Goal: Task Accomplishment & Management: Manage account settings

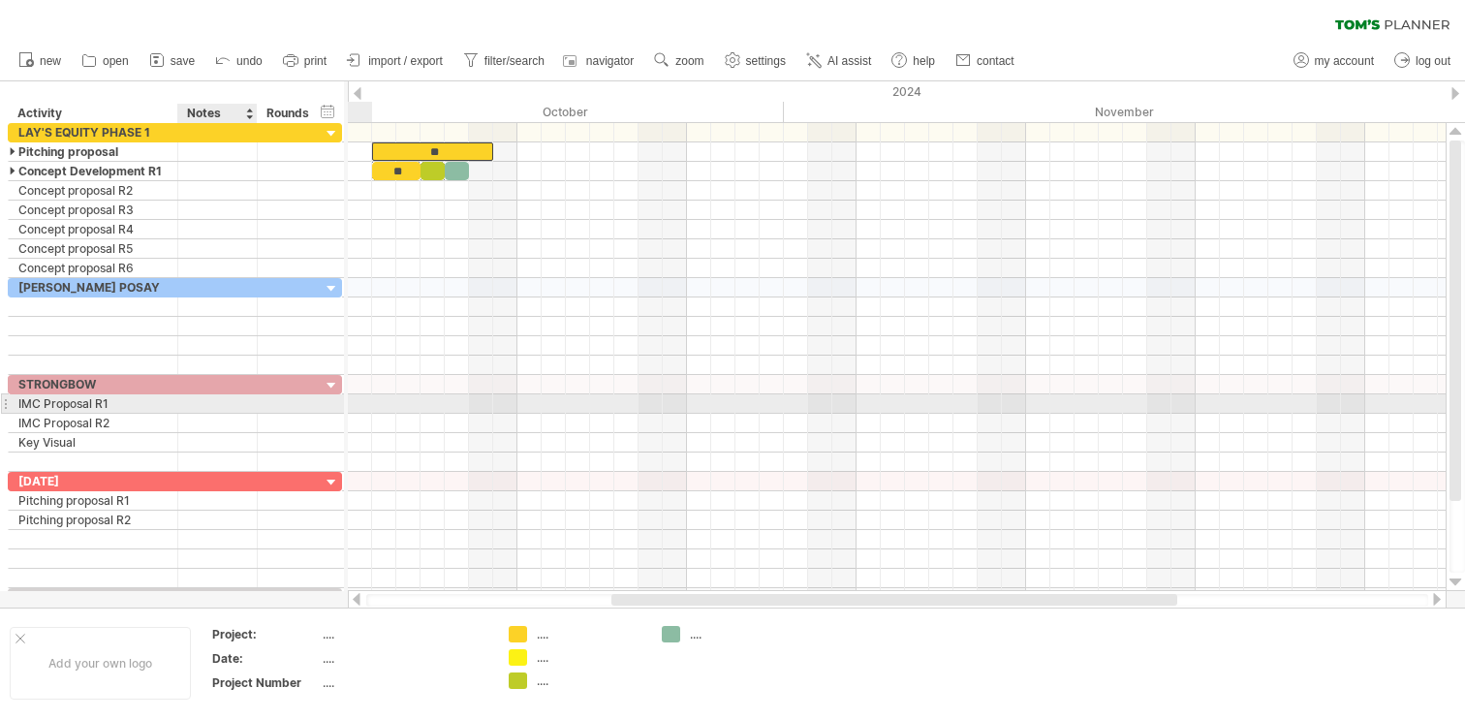
click at [227, 404] on div at bounding box center [217, 403] width 59 height 18
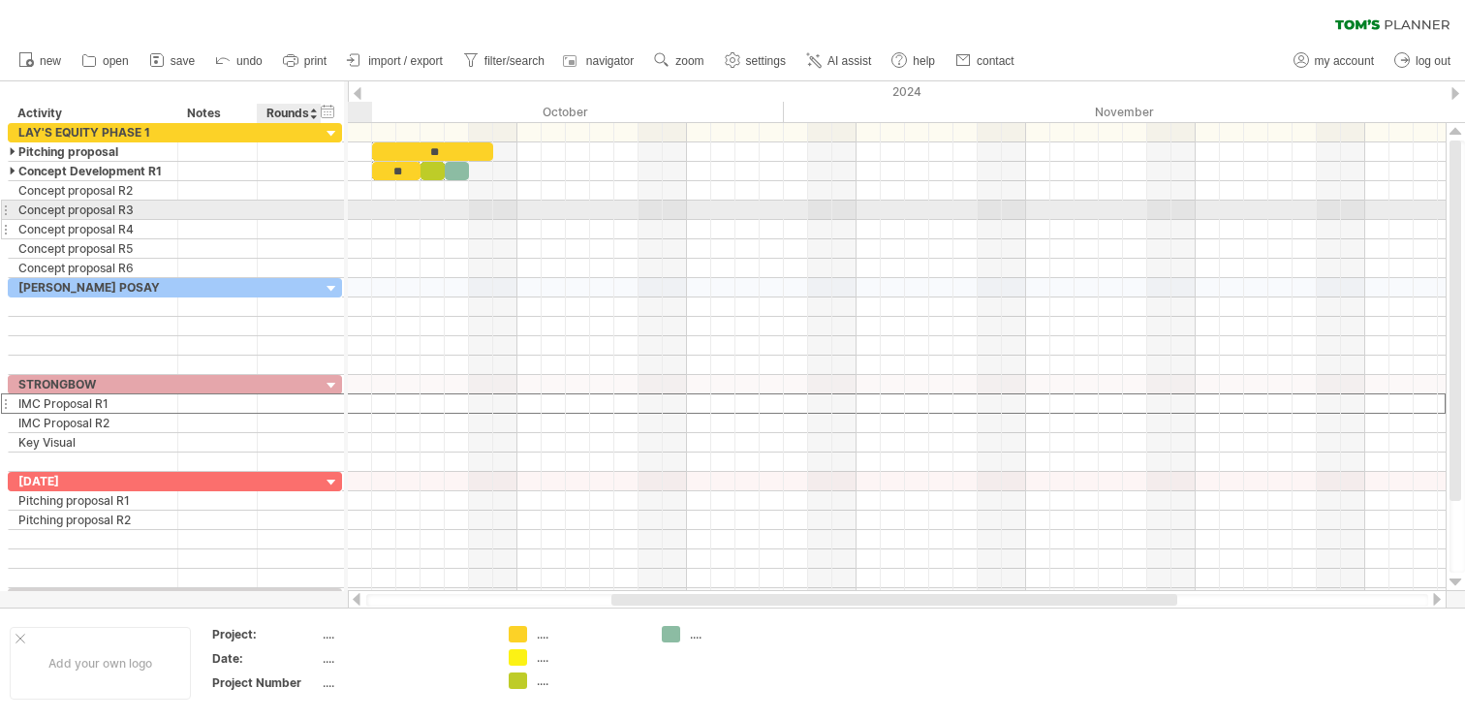
click at [237, 233] on div at bounding box center [217, 229] width 59 height 18
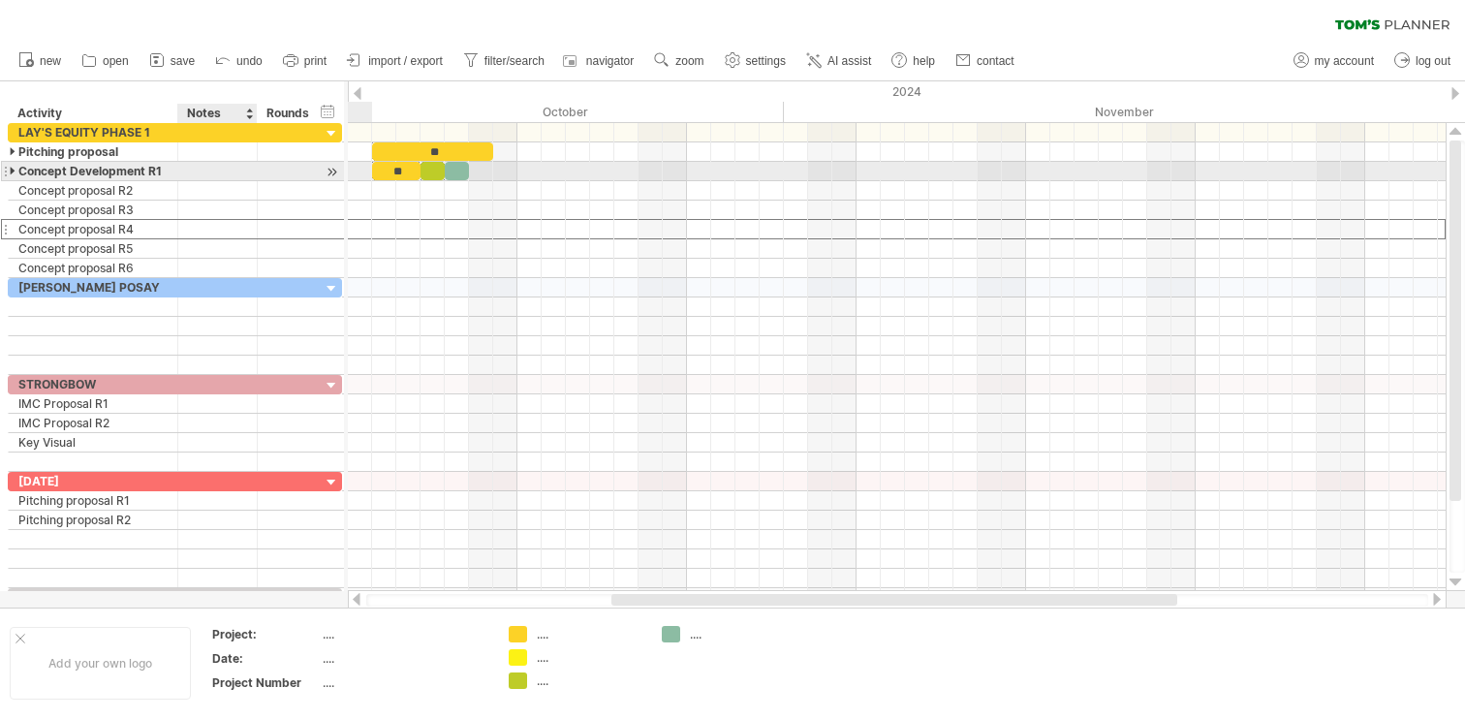
click at [237, 176] on div at bounding box center [217, 171] width 59 height 18
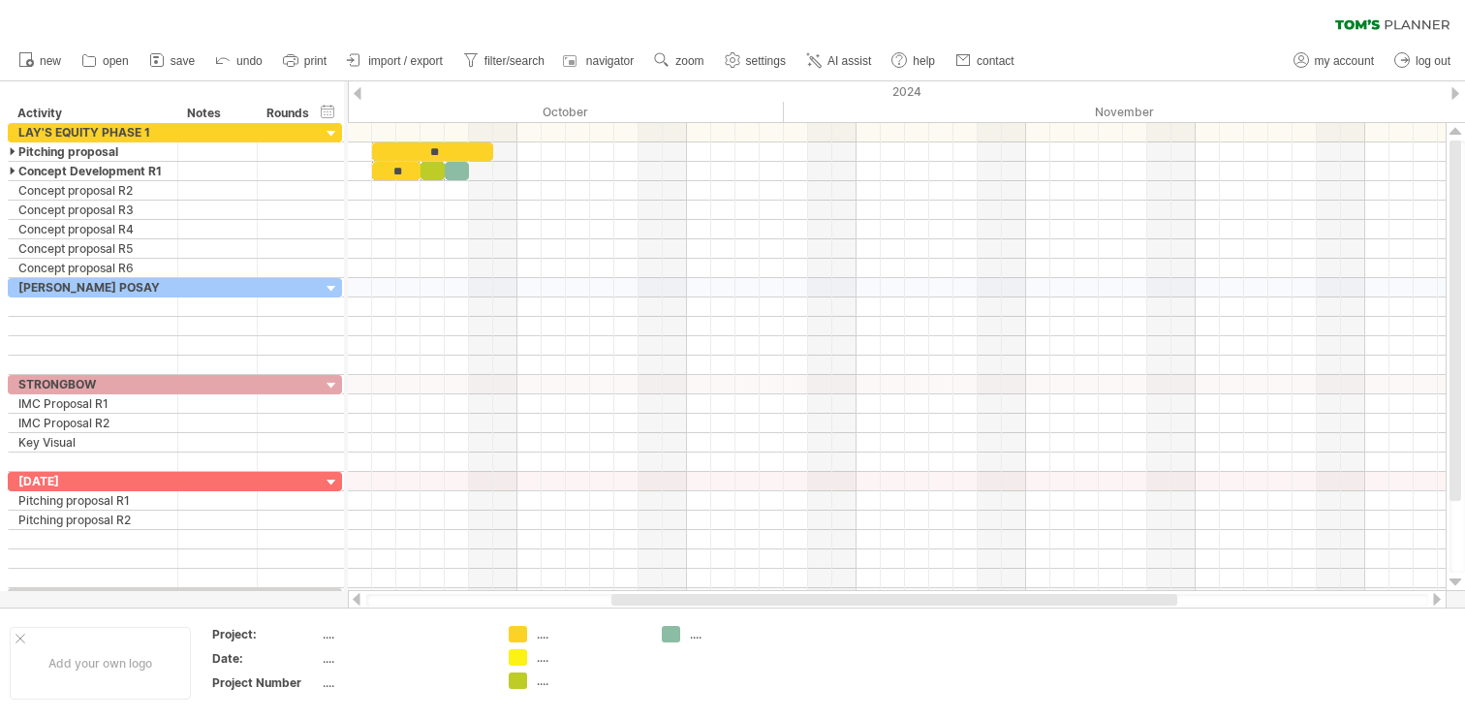
click at [225, 5] on div "clear filter reapply filter" at bounding box center [732, 20] width 1465 height 41
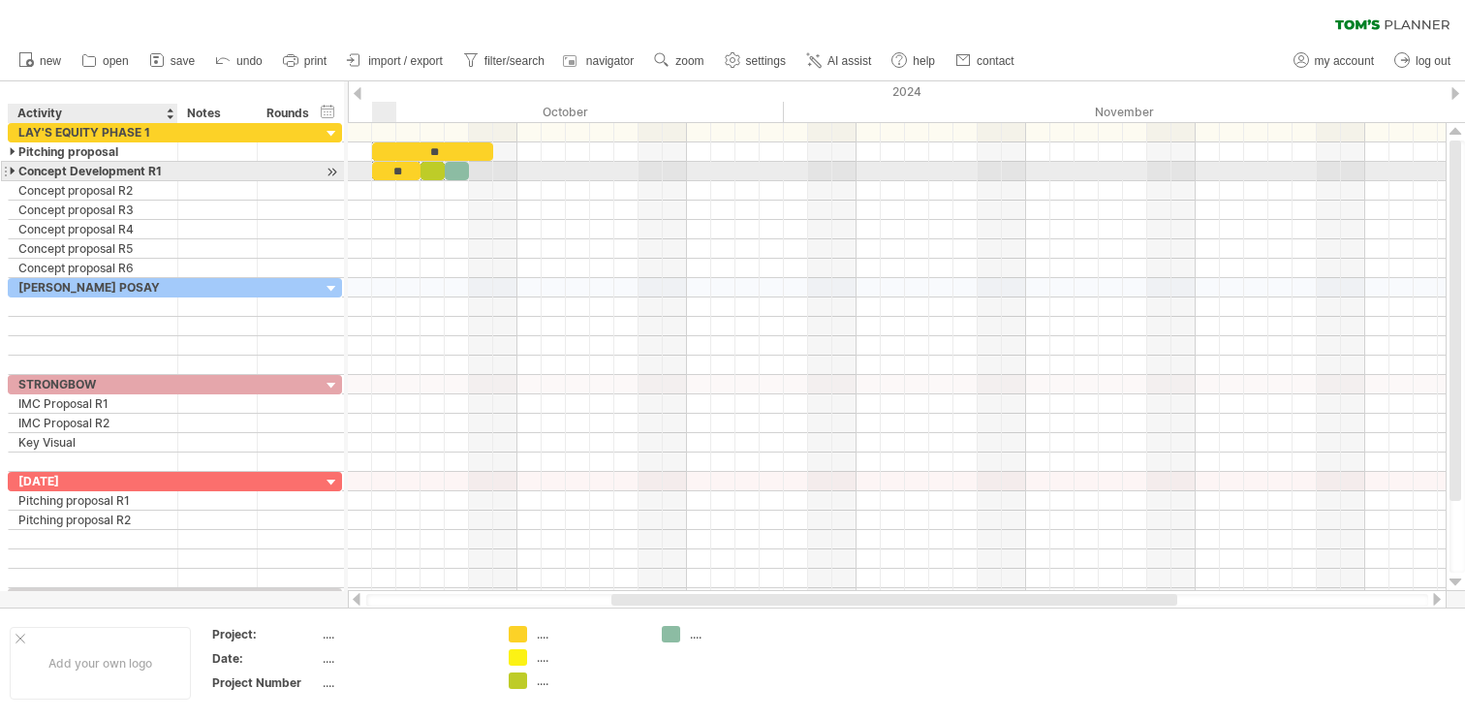
click at [16, 172] on div at bounding box center [14, 171] width 9 height 18
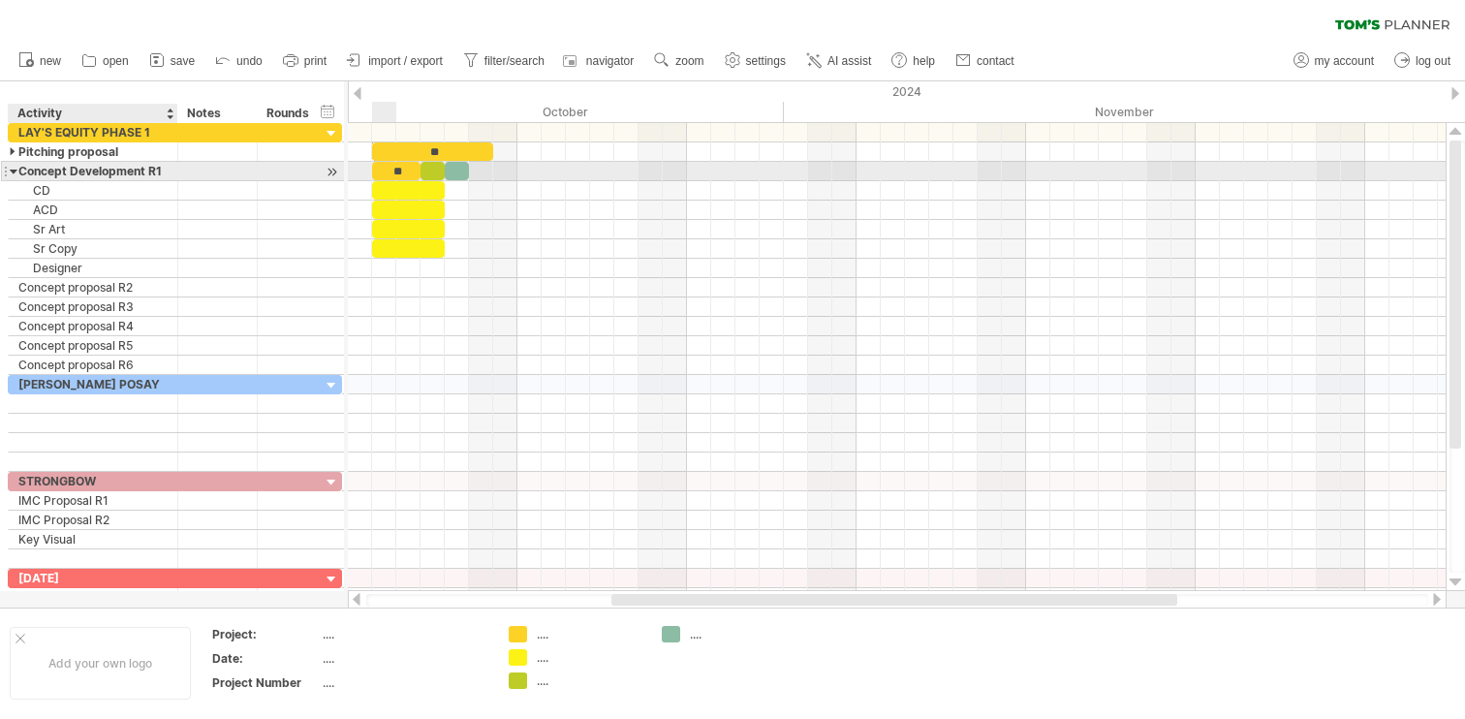
click at [16, 172] on div at bounding box center [14, 171] width 9 height 18
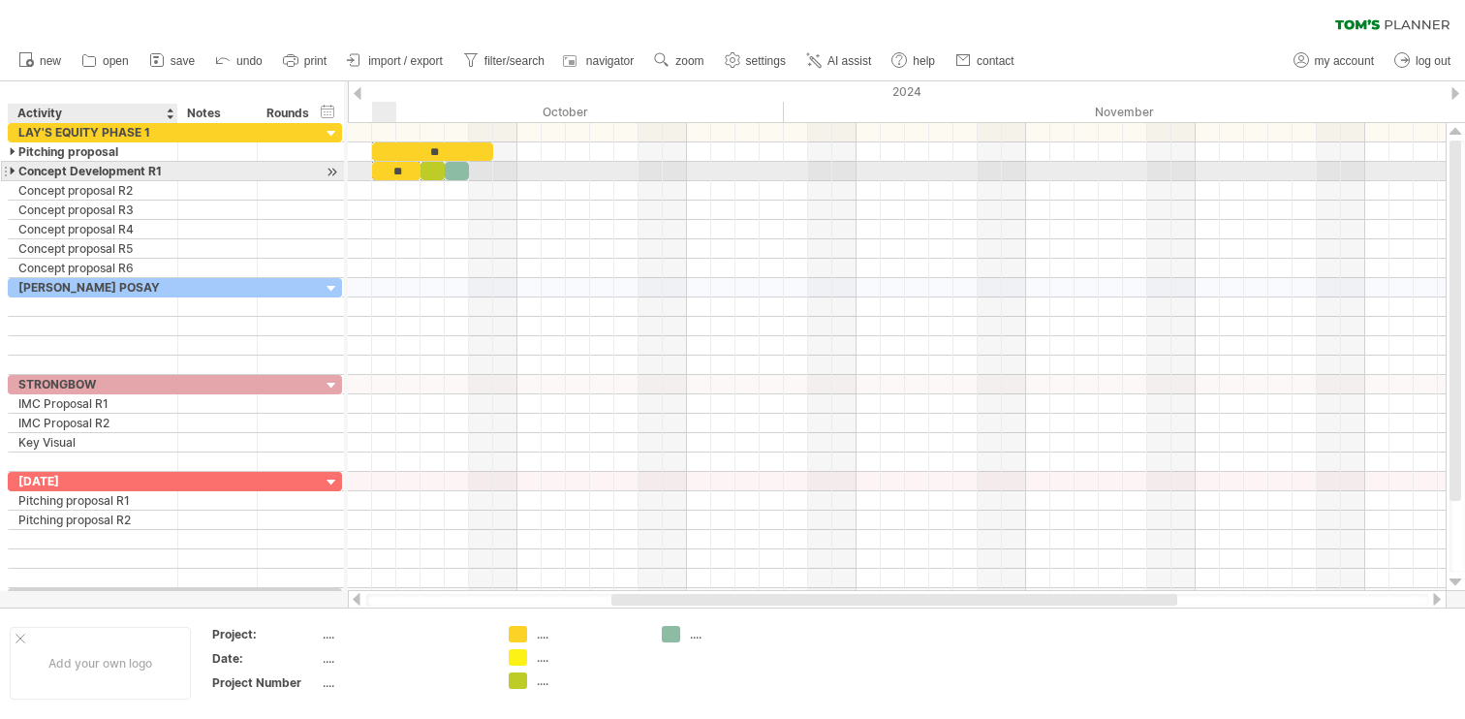
click at [16, 172] on div at bounding box center [14, 171] width 9 height 18
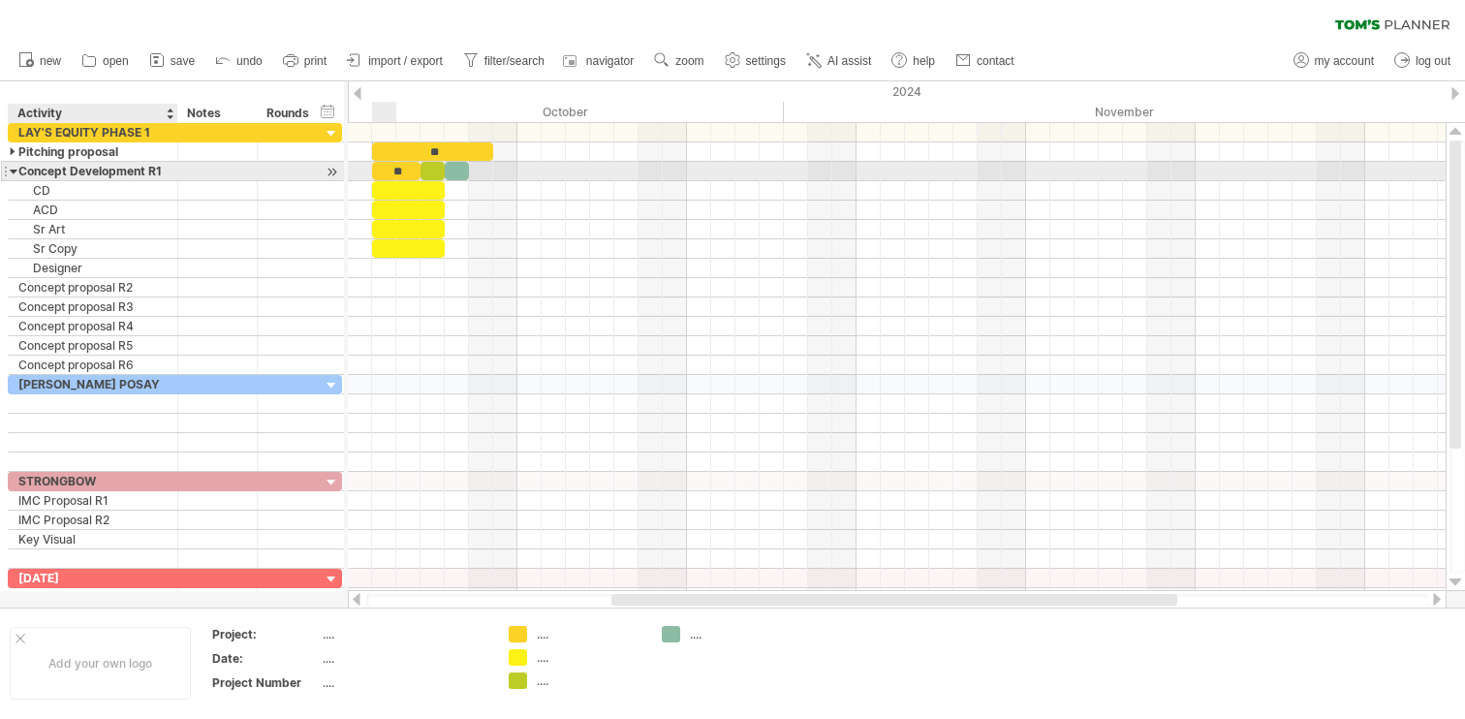
click at [16, 172] on div at bounding box center [14, 171] width 9 height 18
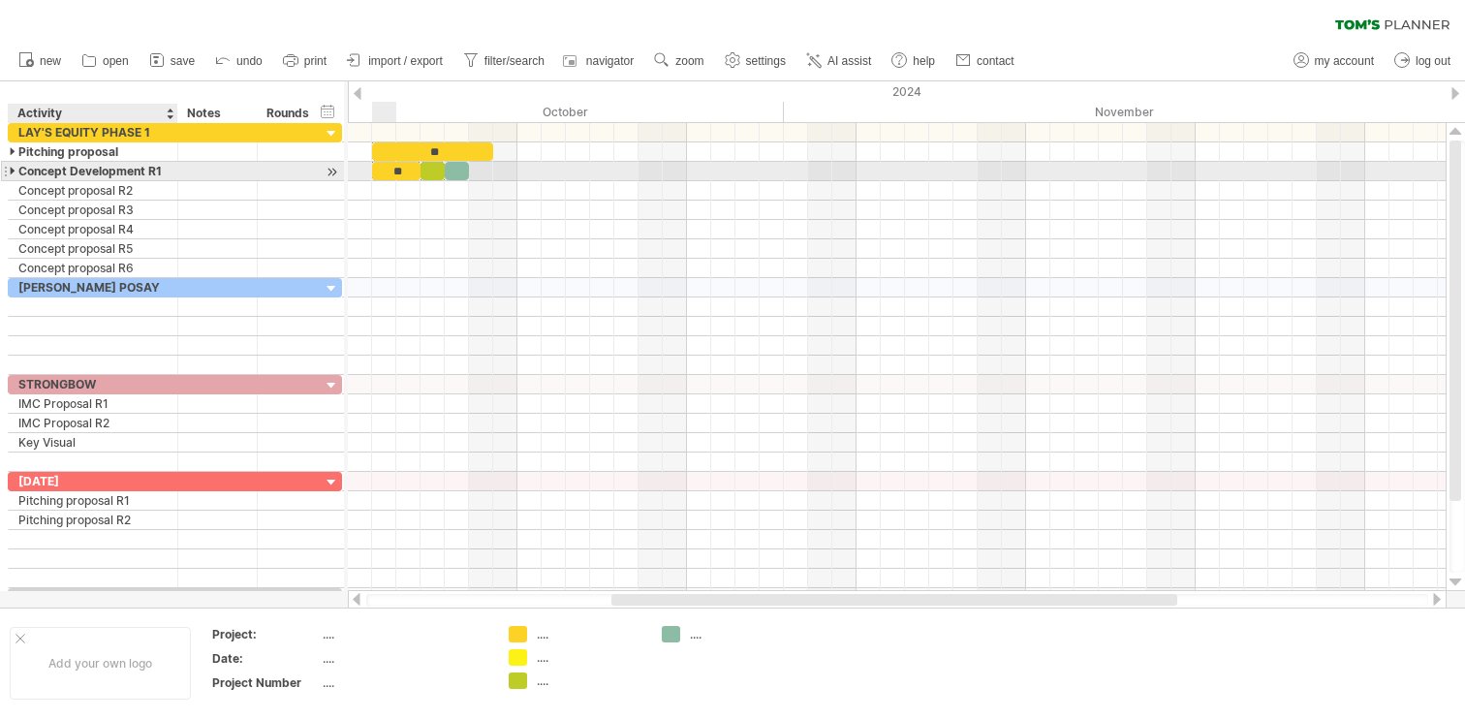
click at [16, 172] on div at bounding box center [14, 171] width 9 height 18
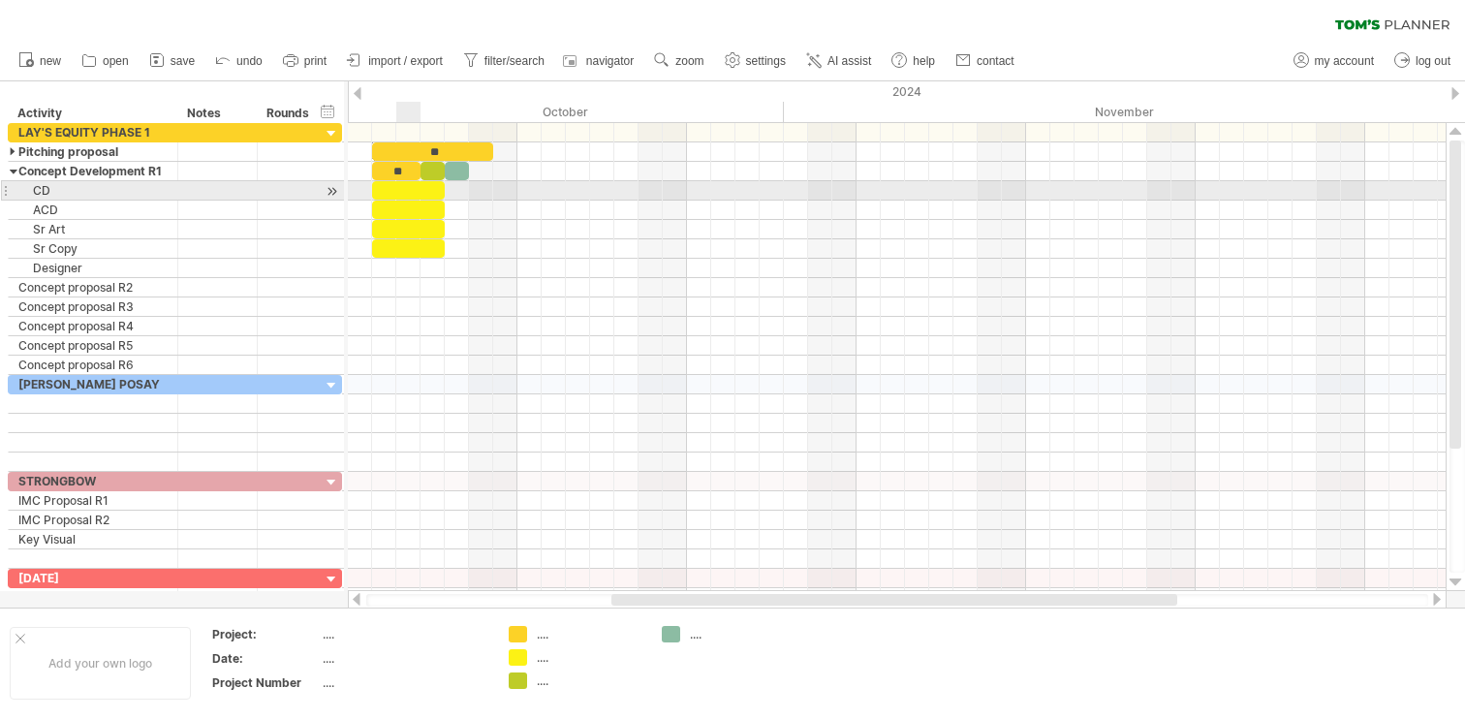
click at [409, 184] on div at bounding box center [408, 190] width 73 height 18
drag, startPoint x: 443, startPoint y: 189, endPoint x: 401, endPoint y: 189, distance: 41.7
click at [401, 189] on div at bounding box center [390, 190] width 37 height 18
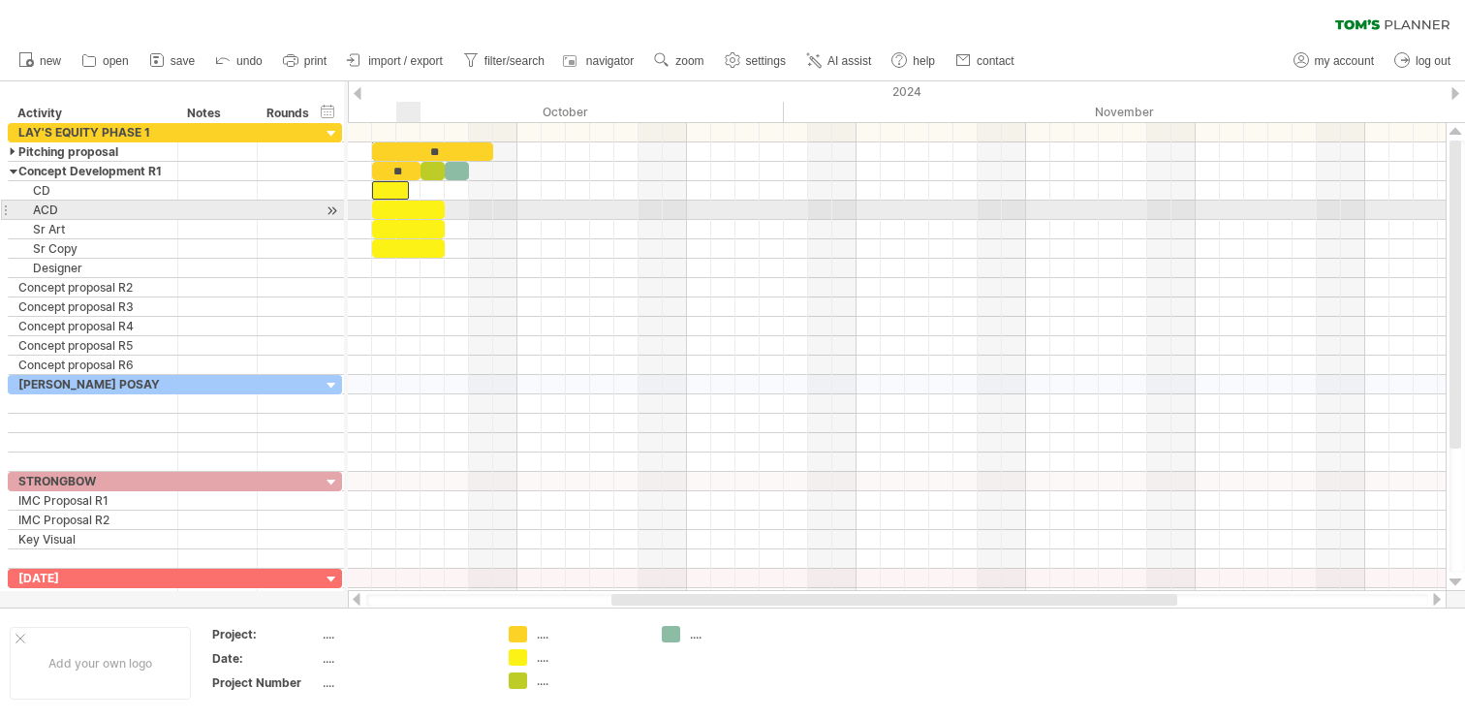
click at [419, 204] on div at bounding box center [408, 210] width 73 height 18
drag, startPoint x: 443, startPoint y: 204, endPoint x: 387, endPoint y: 209, distance: 56.4
click at [386, 208] on span at bounding box center [385, 210] width 8 height 18
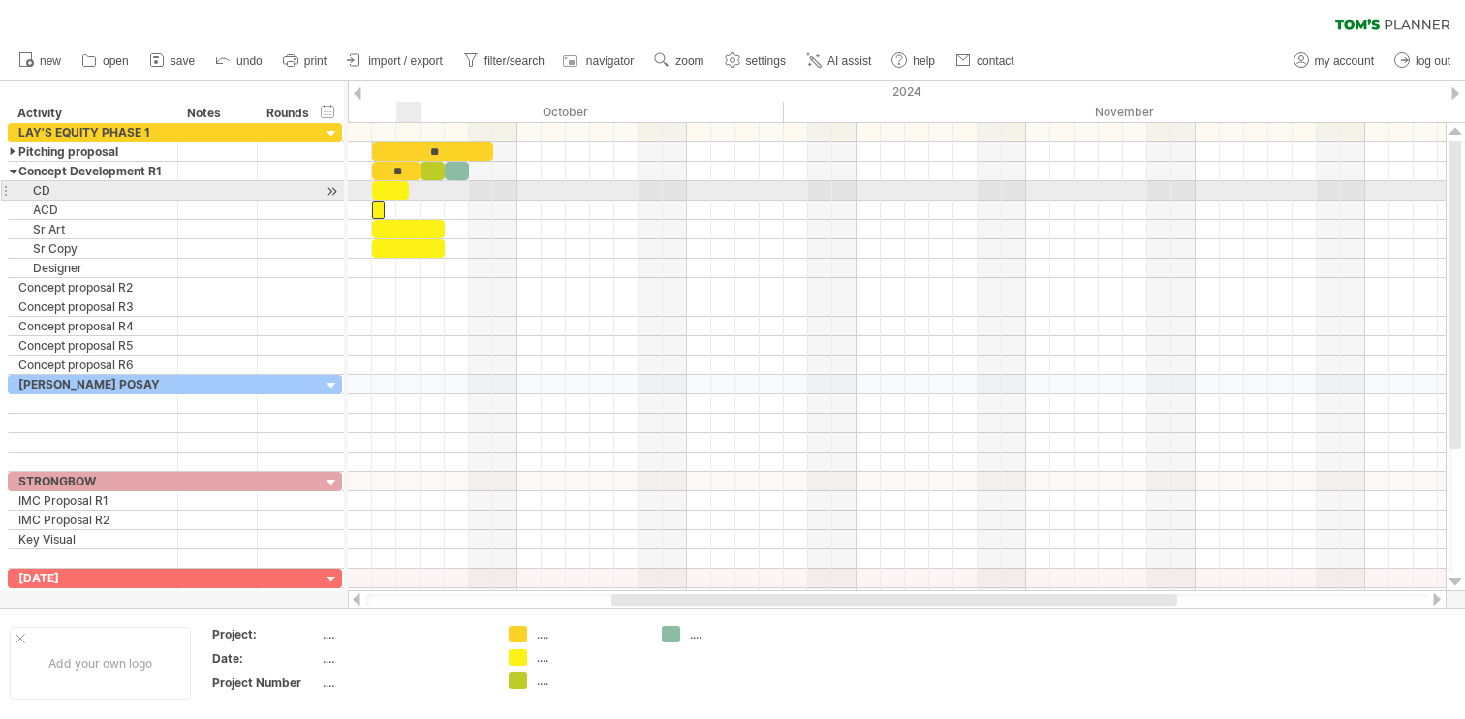
click at [396, 191] on div at bounding box center [390, 190] width 37 height 18
drag, startPoint x: 374, startPoint y: 195, endPoint x: 395, endPoint y: 192, distance: 21.5
click at [395, 192] on span at bounding box center [396, 190] width 8 height 18
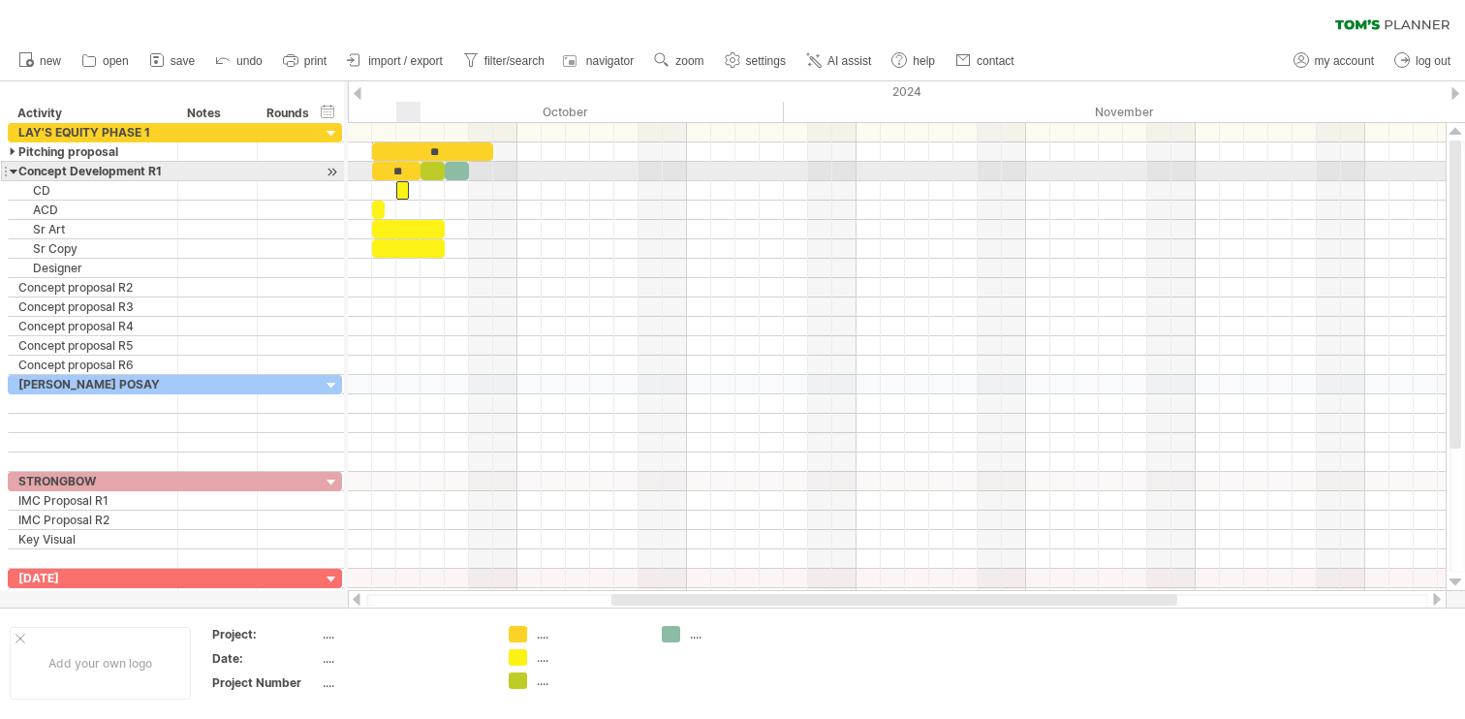
click at [417, 171] on span at bounding box center [421, 171] width 8 height 18
click at [406, 176] on div "**" at bounding box center [396, 171] width 48 height 18
click at [411, 175] on div "**" at bounding box center [396, 171] width 48 height 18
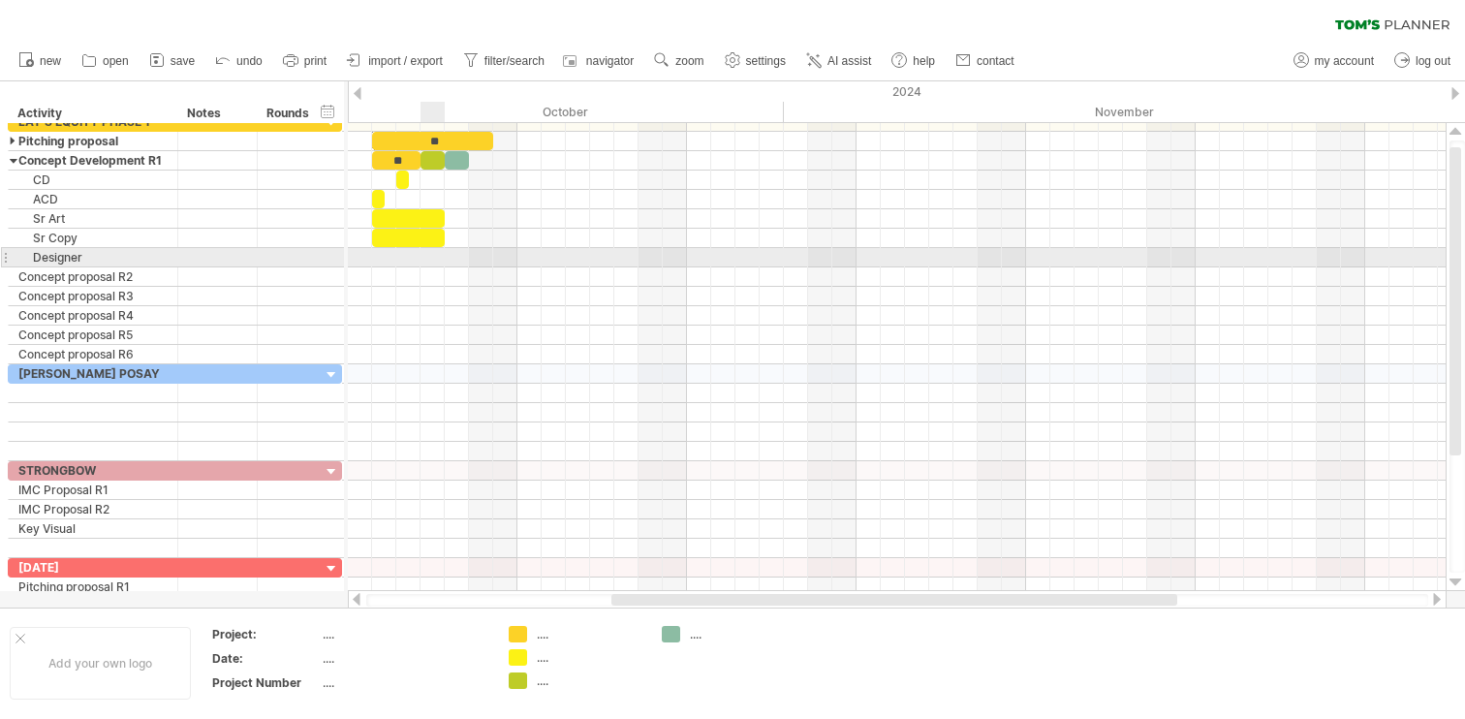
click at [443, 259] on div at bounding box center [897, 257] width 1098 height 19
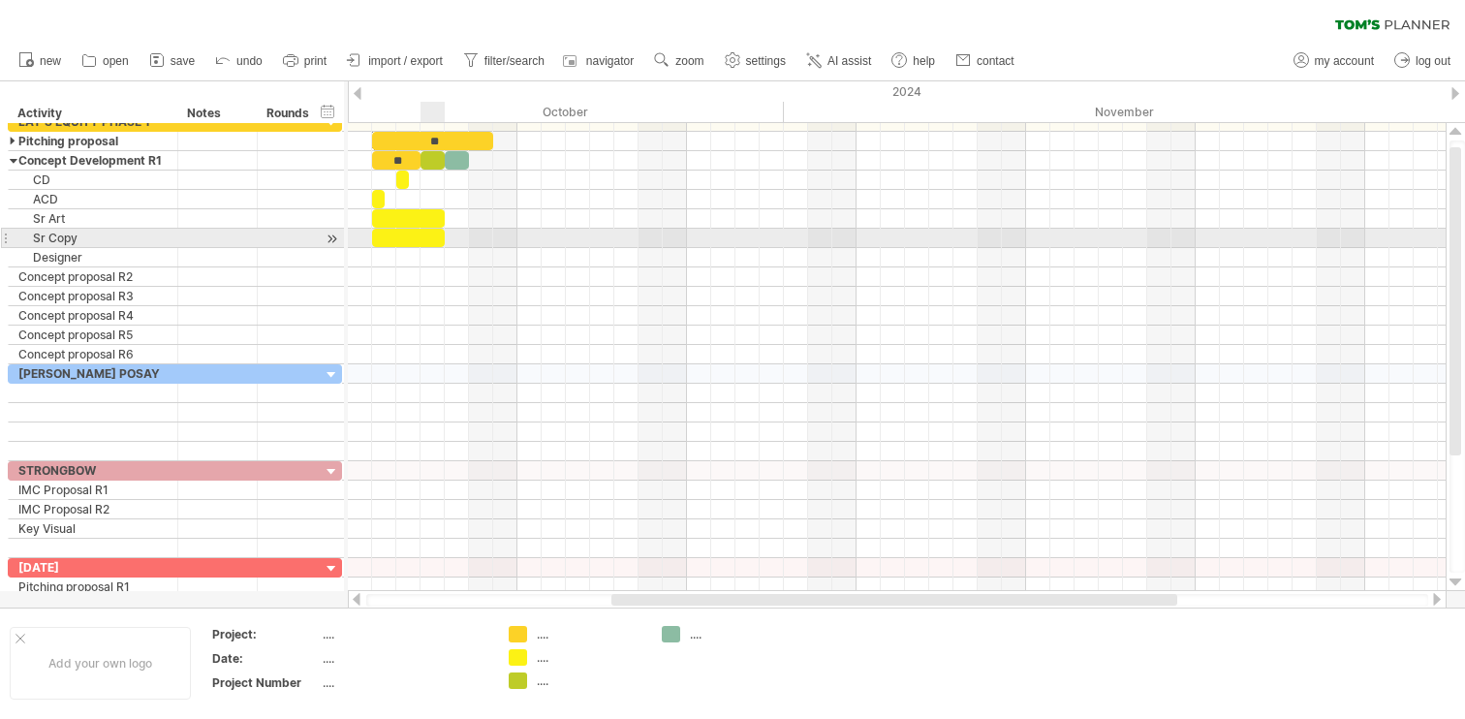
click at [441, 245] on span at bounding box center [445, 238] width 8 height 18
click at [438, 235] on div at bounding box center [408, 238] width 73 height 18
drag, startPoint x: 442, startPoint y: 234, endPoint x: 354, endPoint y: 249, distance: 89.4
click at [354, 249] on div "** ** [DATE] - 0.5 days [DATE]" at bounding box center [897, 357] width 1098 height 468
click at [379, 236] on div at bounding box center [378, 238] width 13 height 18
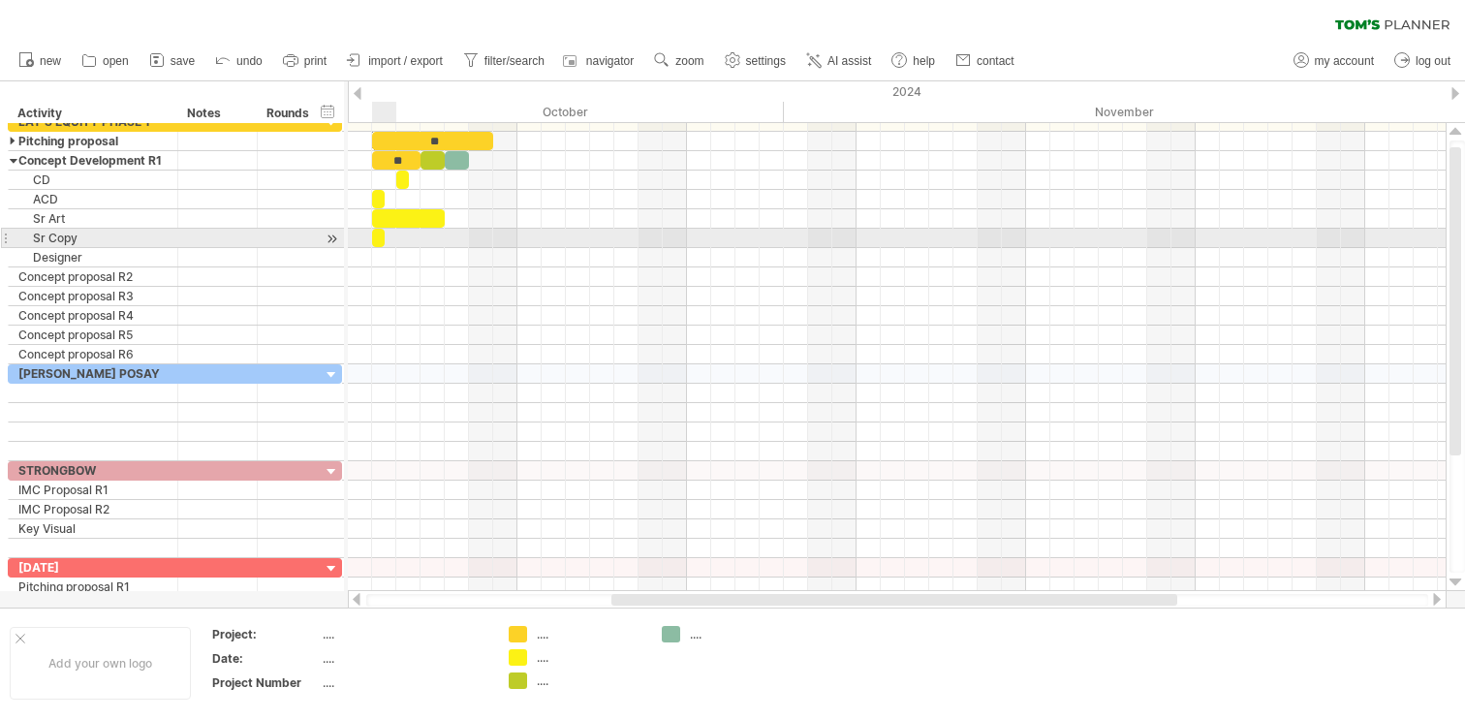
click at [379, 236] on div at bounding box center [378, 238] width 13 height 18
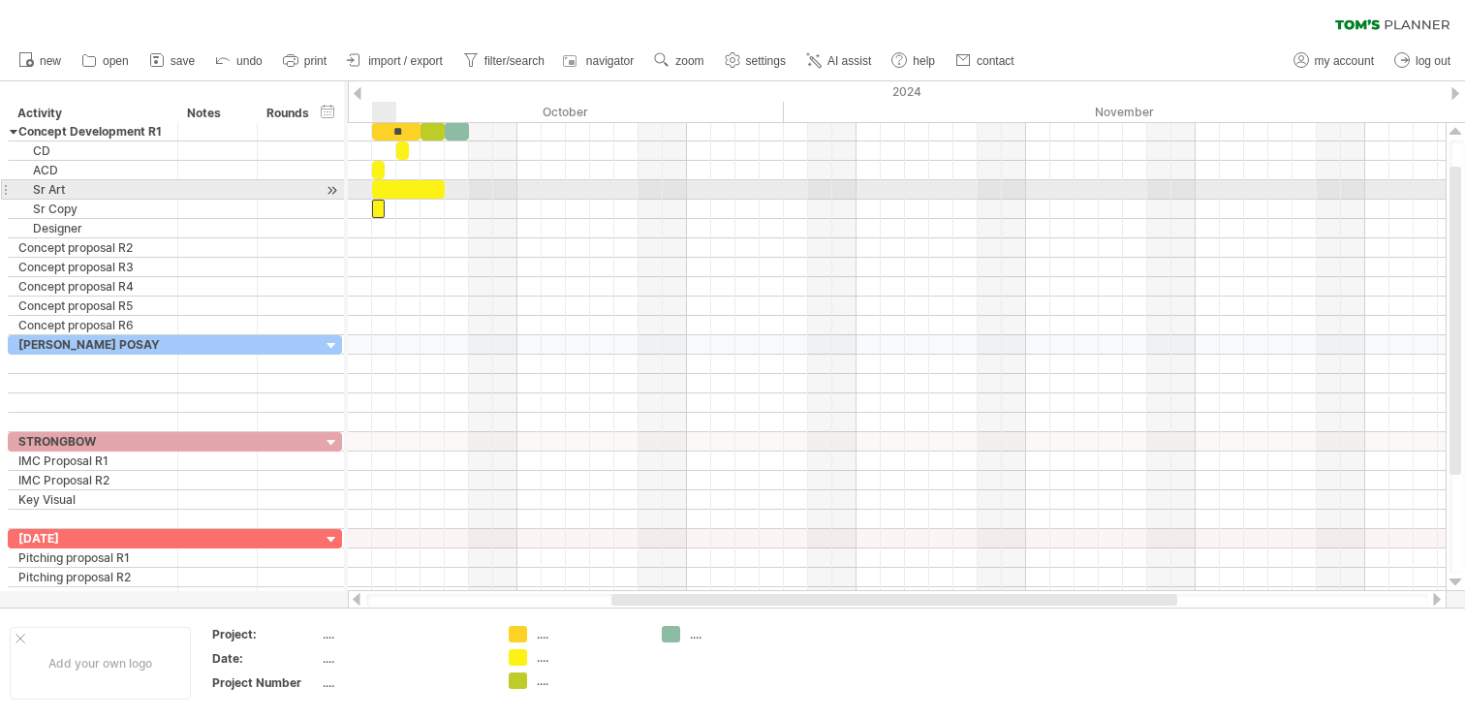
click at [399, 192] on div at bounding box center [408, 189] width 73 height 18
click at [493, 200] on div at bounding box center [897, 209] width 1098 height 19
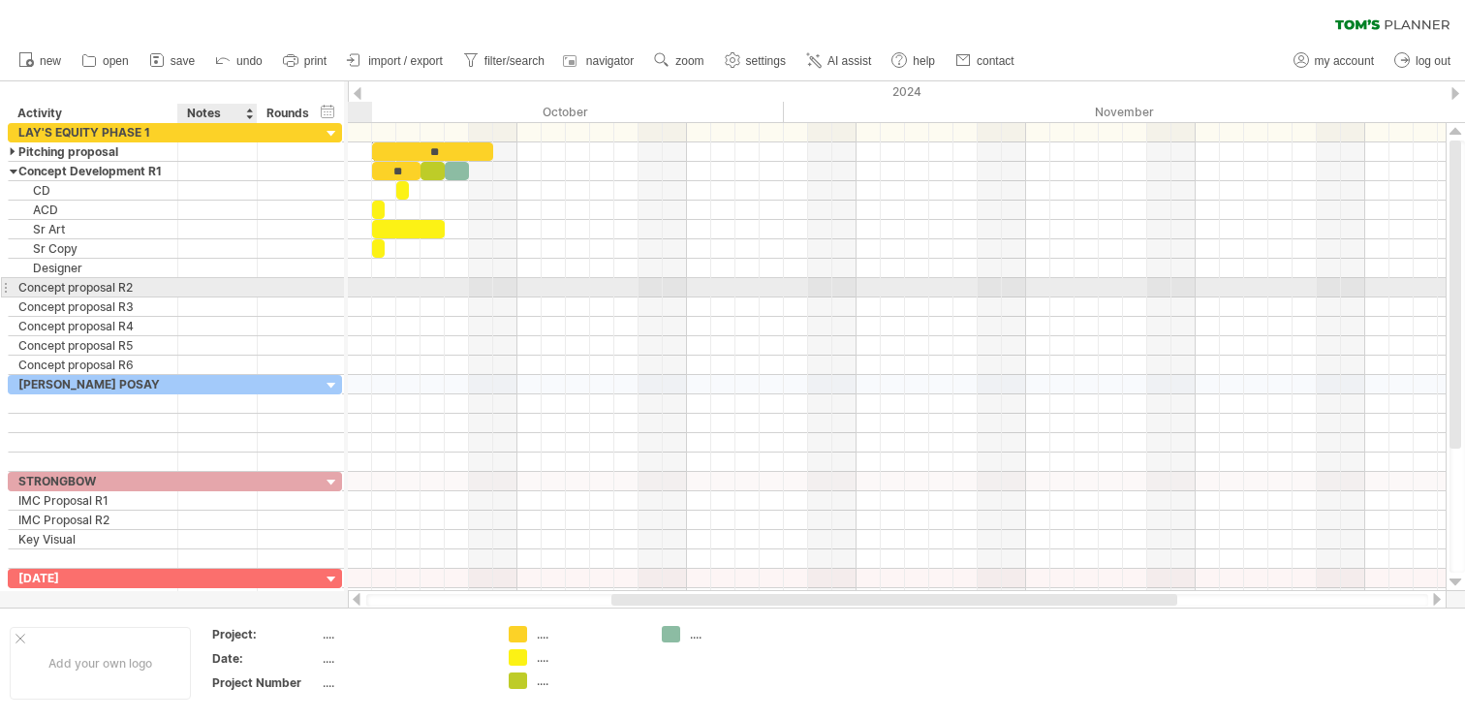
click at [224, 278] on div at bounding box center [217, 287] width 59 height 18
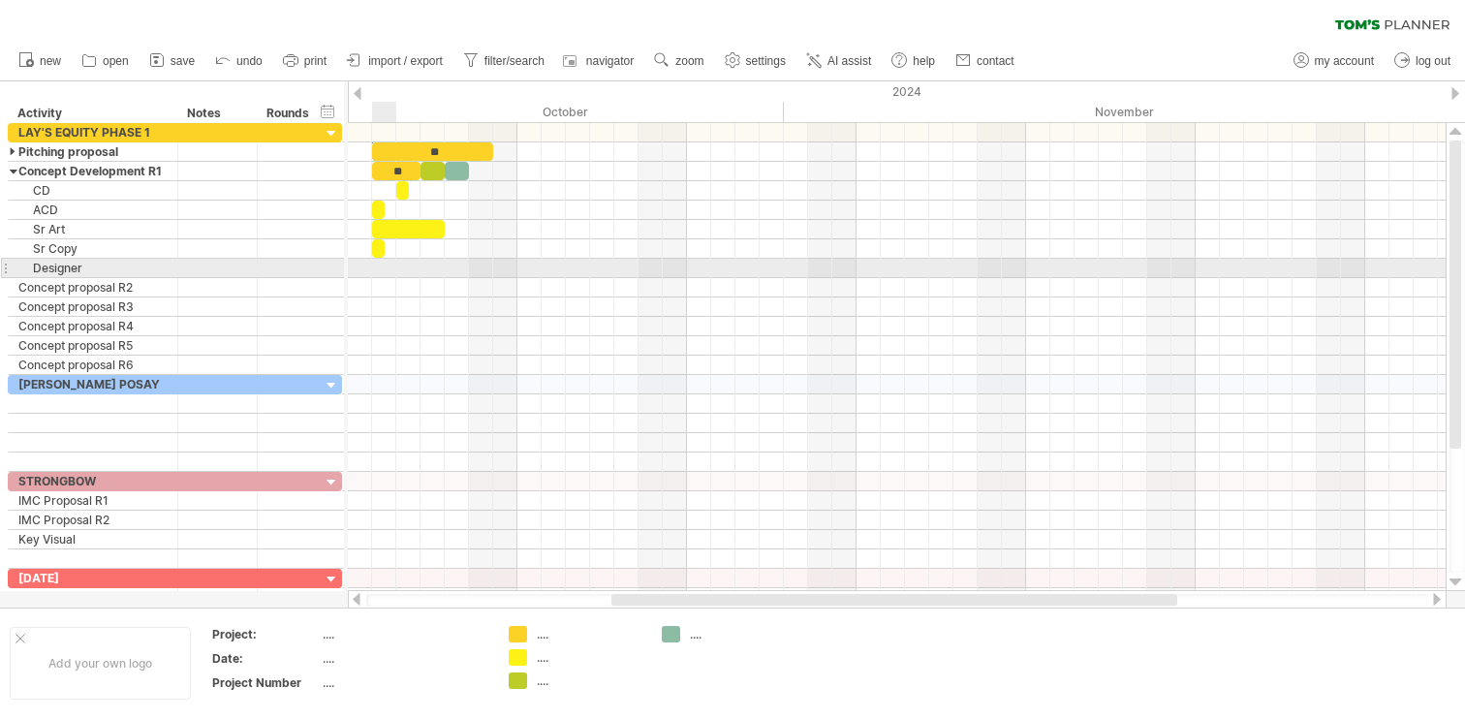
click at [374, 269] on div at bounding box center [897, 268] width 1098 height 19
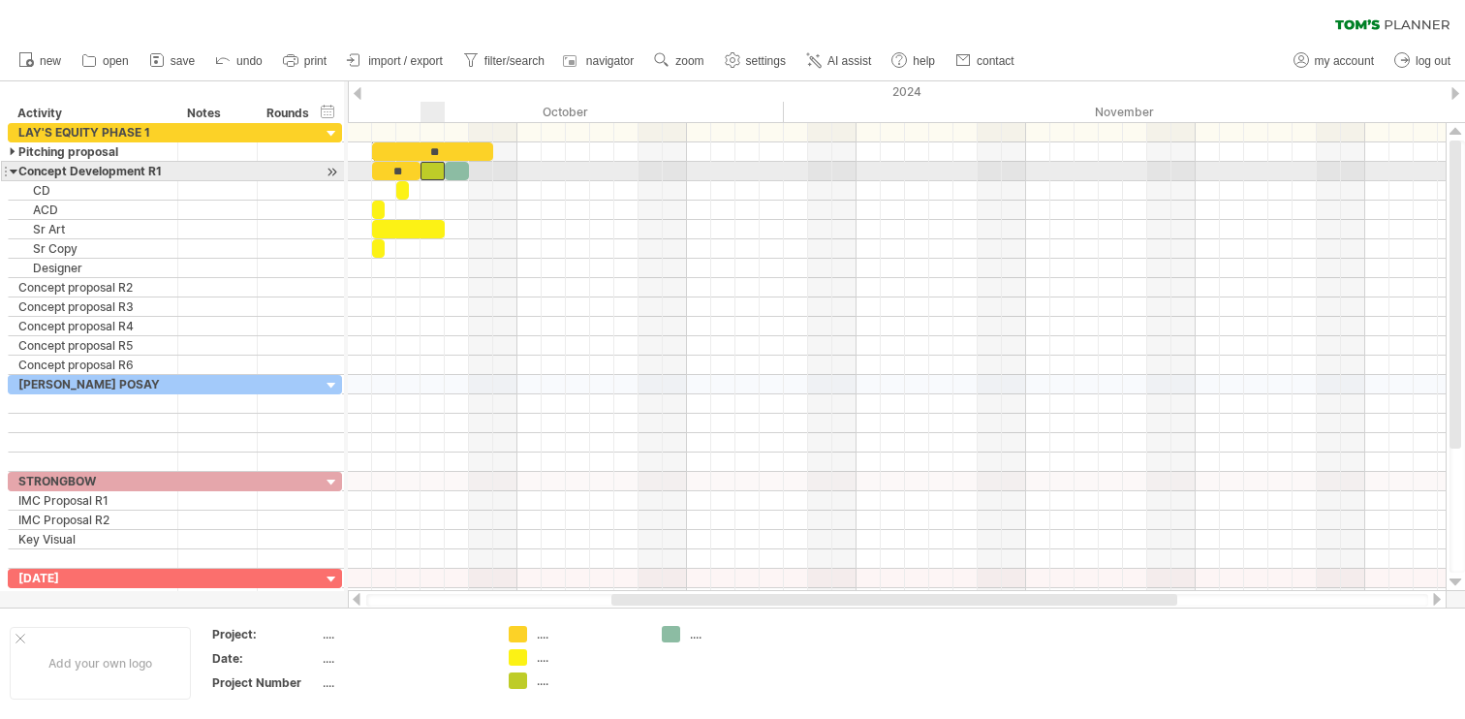
click at [435, 179] on div at bounding box center [432, 171] width 24 height 18
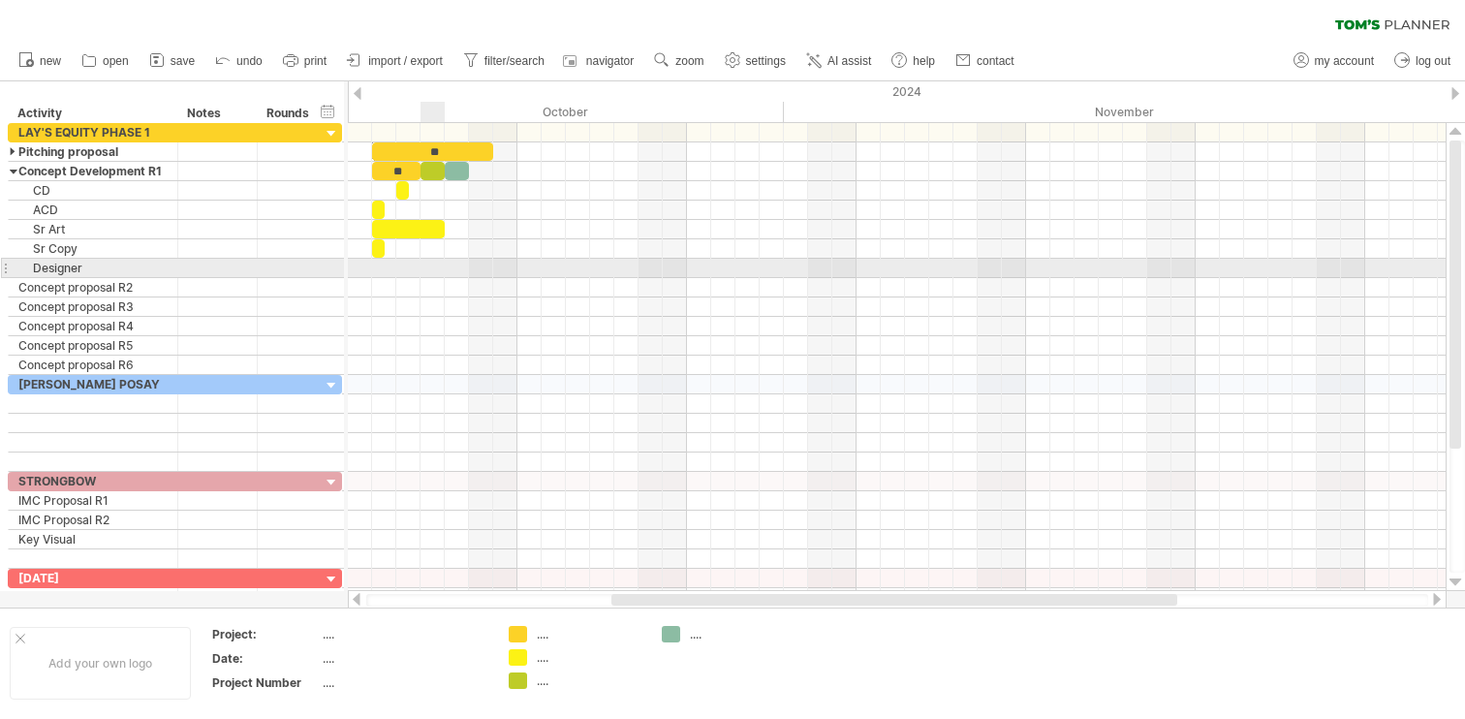
click at [437, 266] on div at bounding box center [897, 268] width 1098 height 19
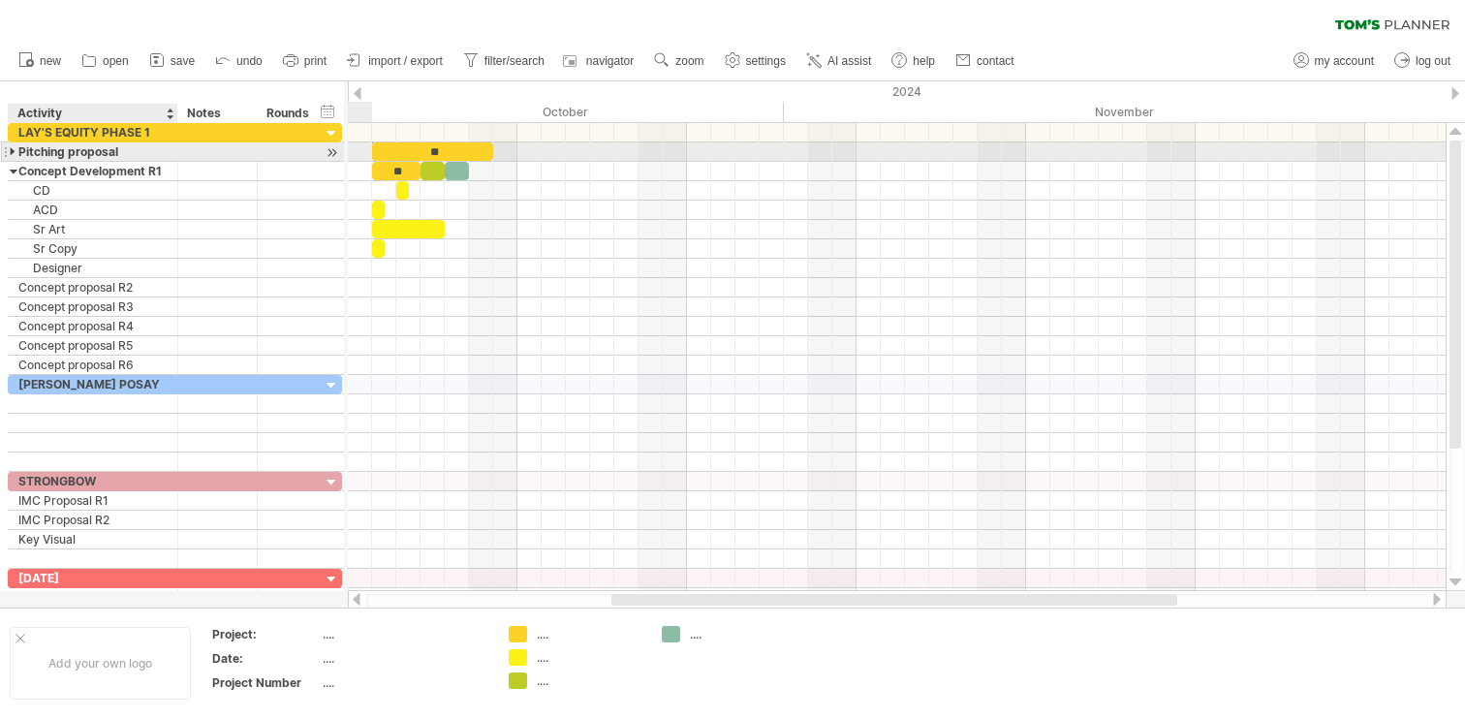
click at [15, 153] on div at bounding box center [14, 151] width 9 height 18
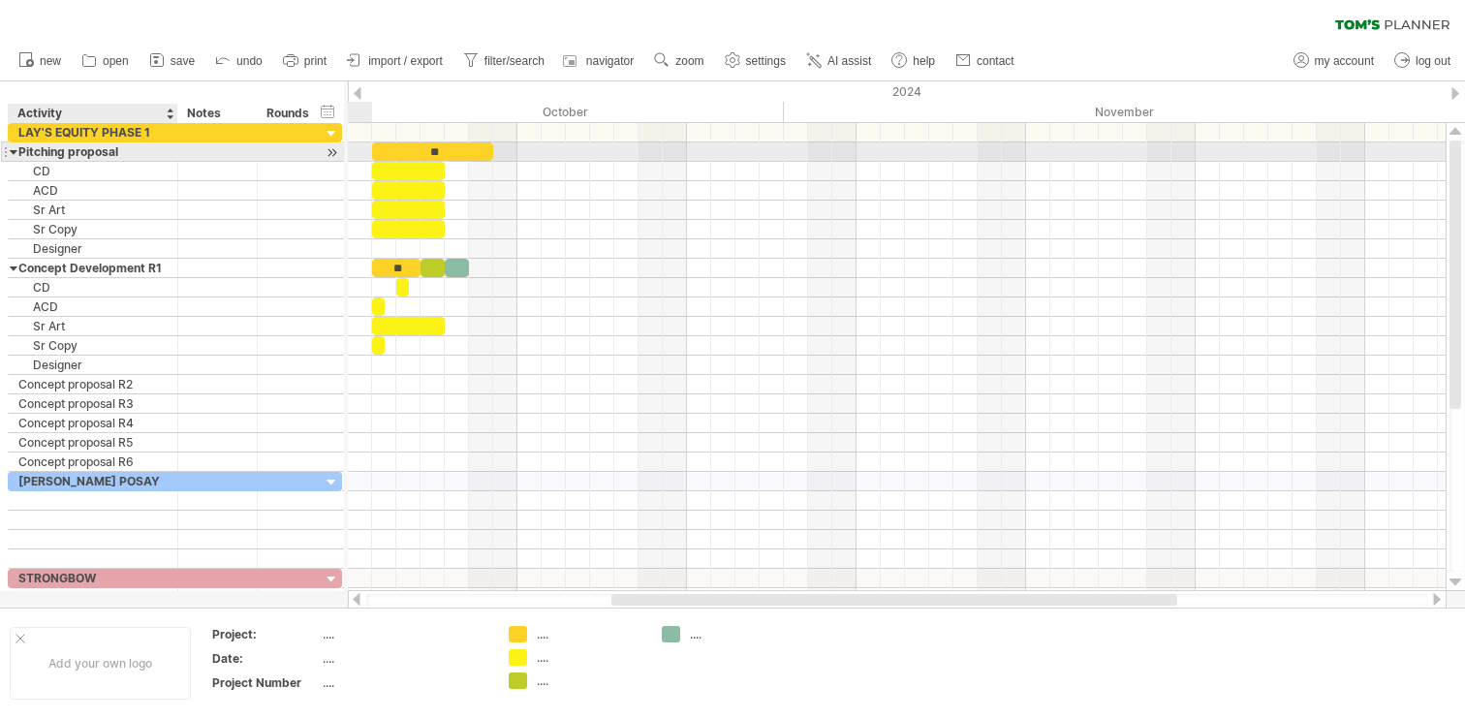
click at [15, 153] on div at bounding box center [14, 151] width 9 height 18
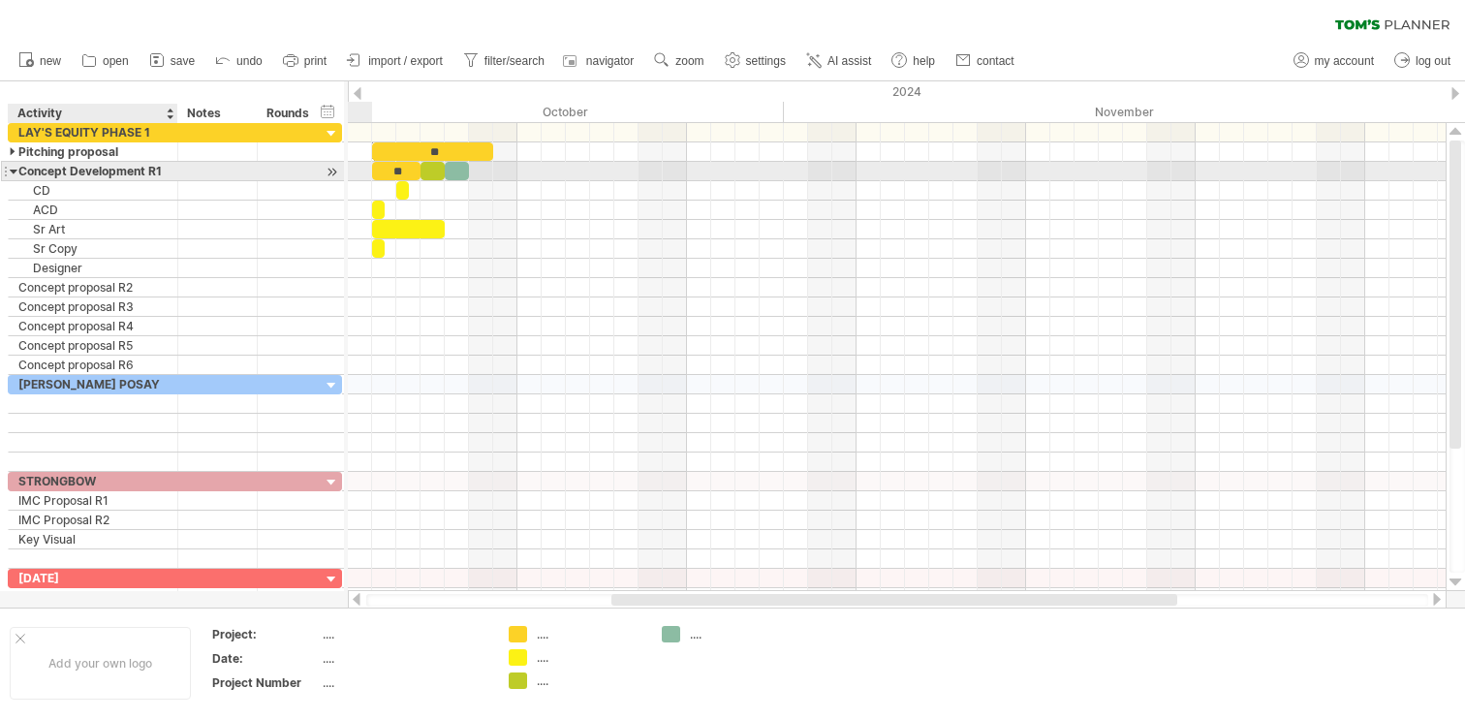
click at [16, 171] on div at bounding box center [14, 171] width 9 height 18
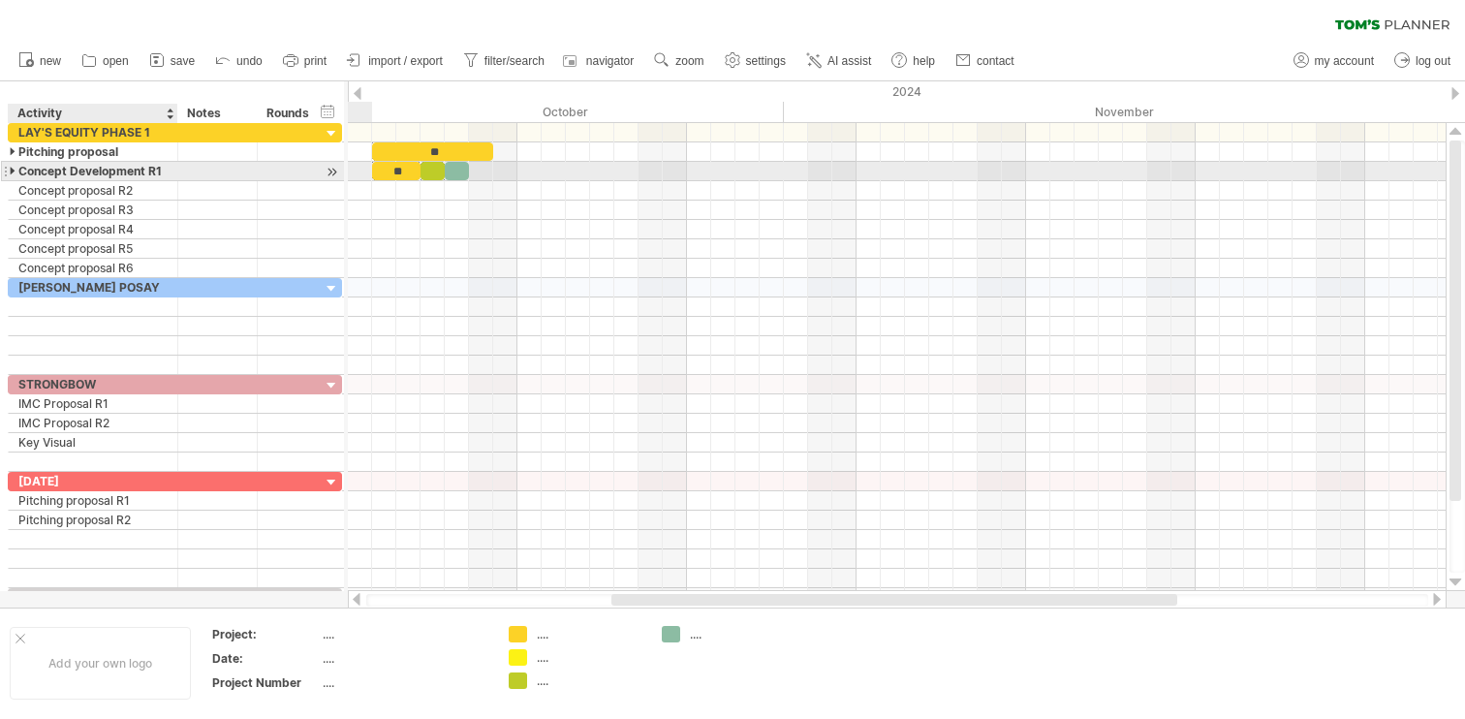
click at [16, 171] on div at bounding box center [14, 171] width 9 height 18
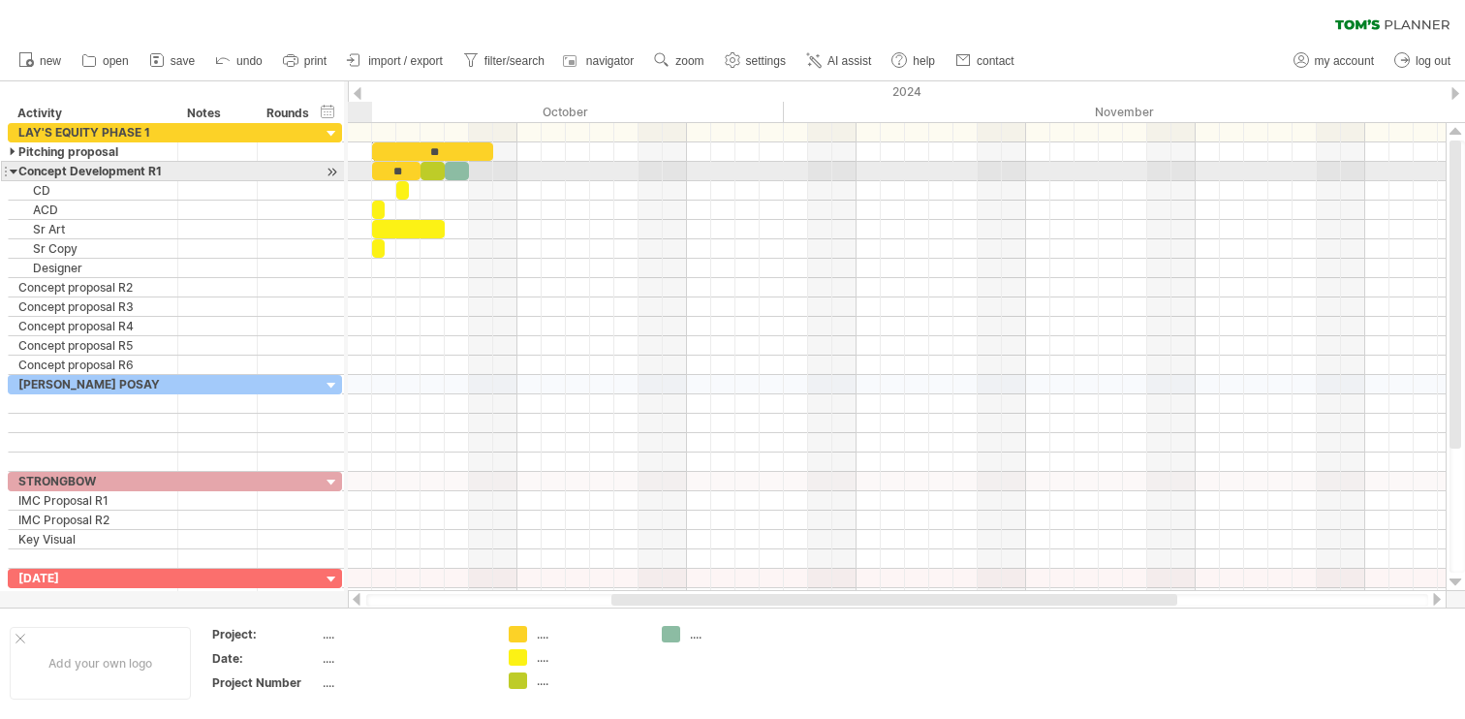
click at [13, 172] on div at bounding box center [14, 171] width 9 height 18
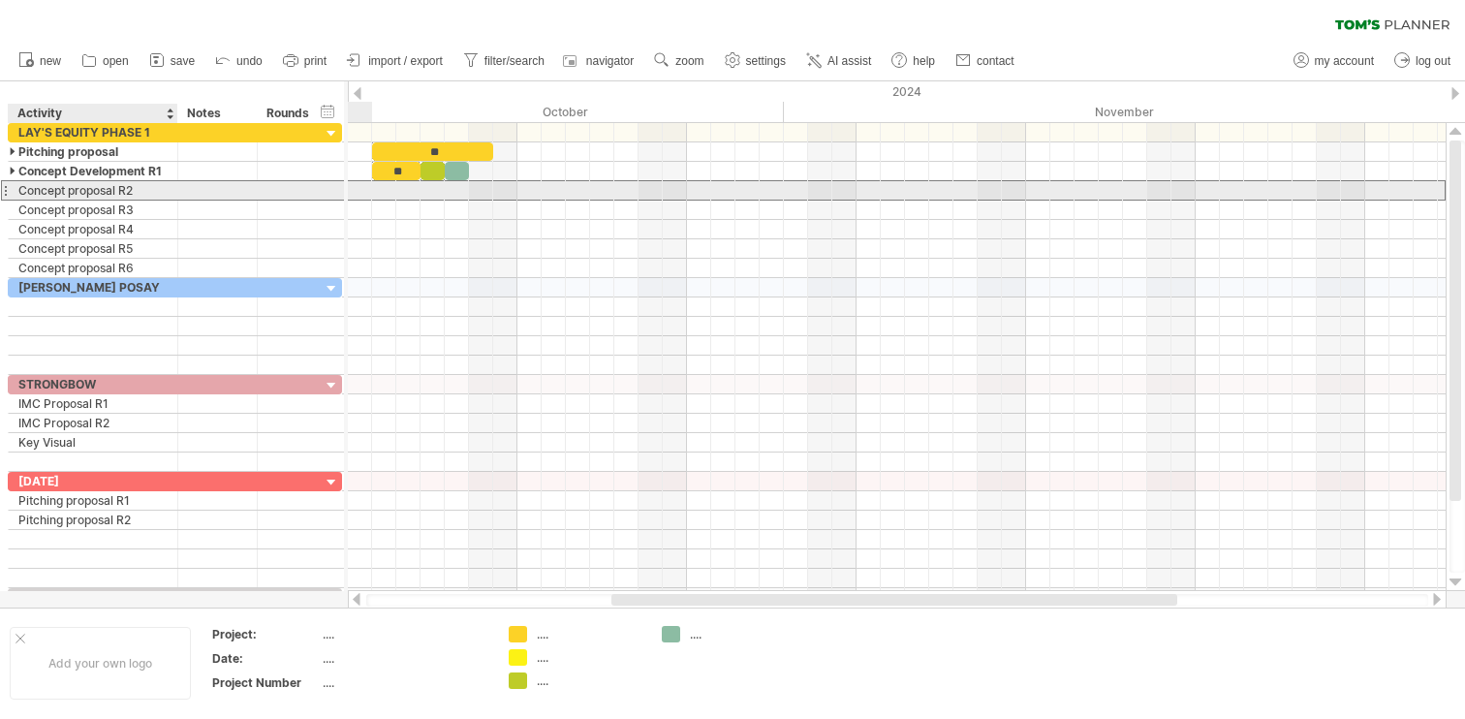
click at [46, 196] on div "Concept proposal R2" at bounding box center [92, 190] width 149 height 18
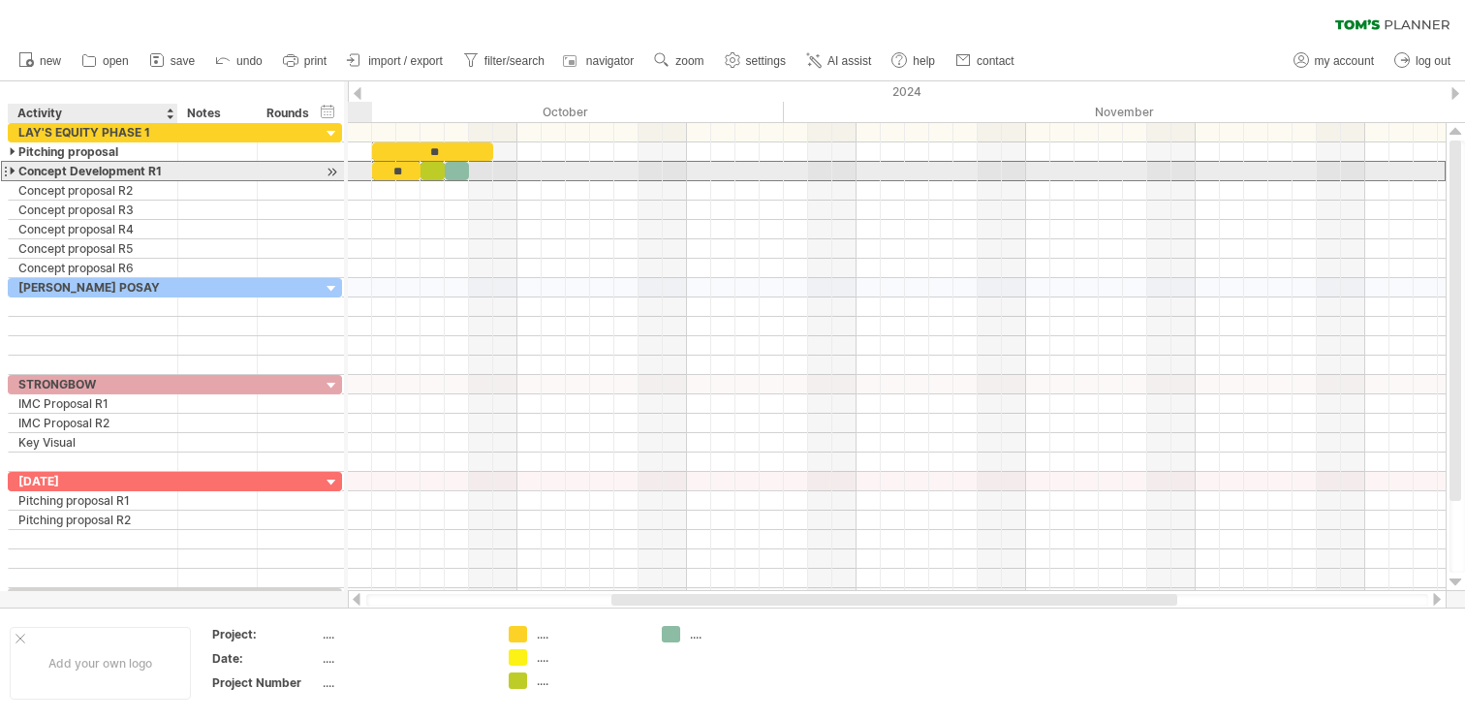
click at [59, 174] on div "Concept Development R1" at bounding box center [92, 171] width 149 height 18
click at [389, 170] on div "**" at bounding box center [396, 171] width 48 height 18
click at [462, 171] on div at bounding box center [457, 171] width 24 height 18
click at [441, 171] on span at bounding box center [445, 171] width 8 height 18
click at [405, 173] on div "**" at bounding box center [396, 171] width 48 height 18
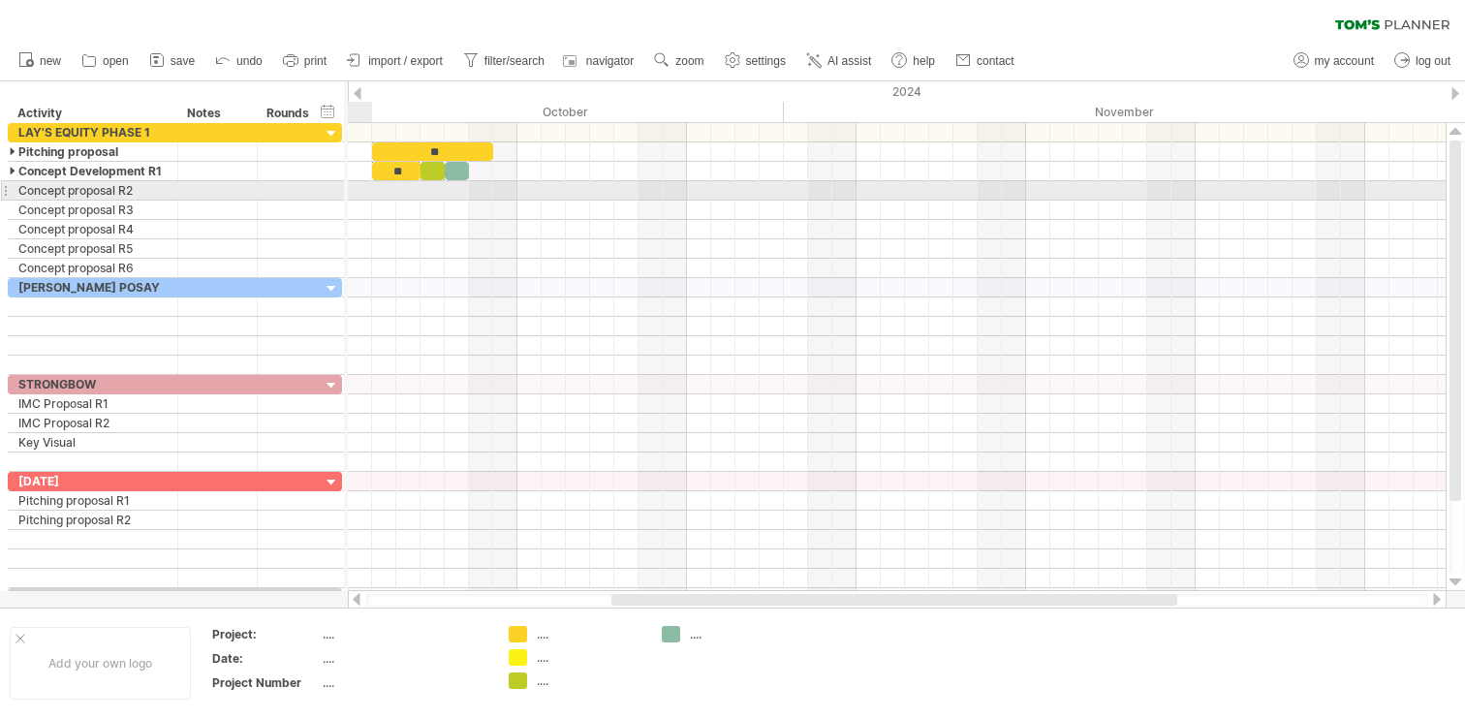
click at [349, 188] on div at bounding box center [897, 190] width 1098 height 19
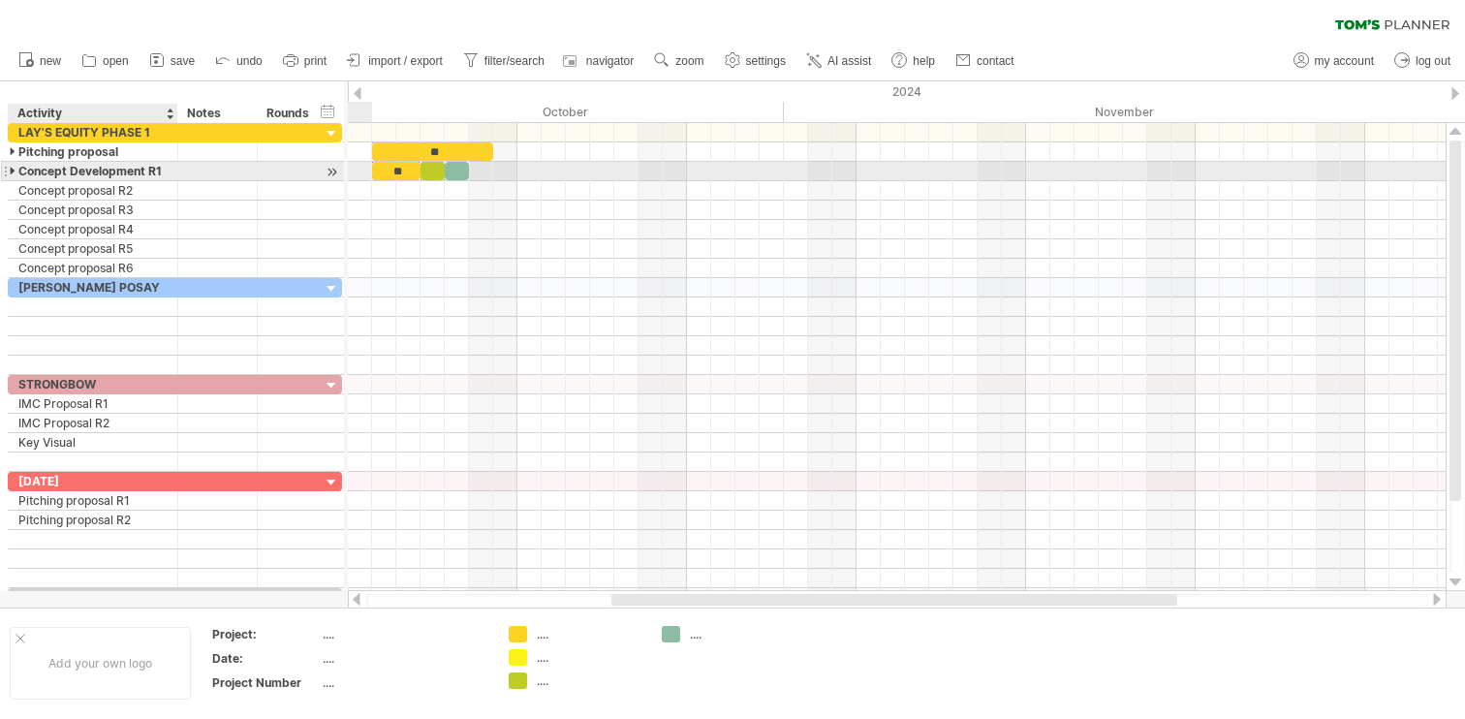
click at [165, 175] on div "Concept Development R1" at bounding box center [92, 171] width 149 height 18
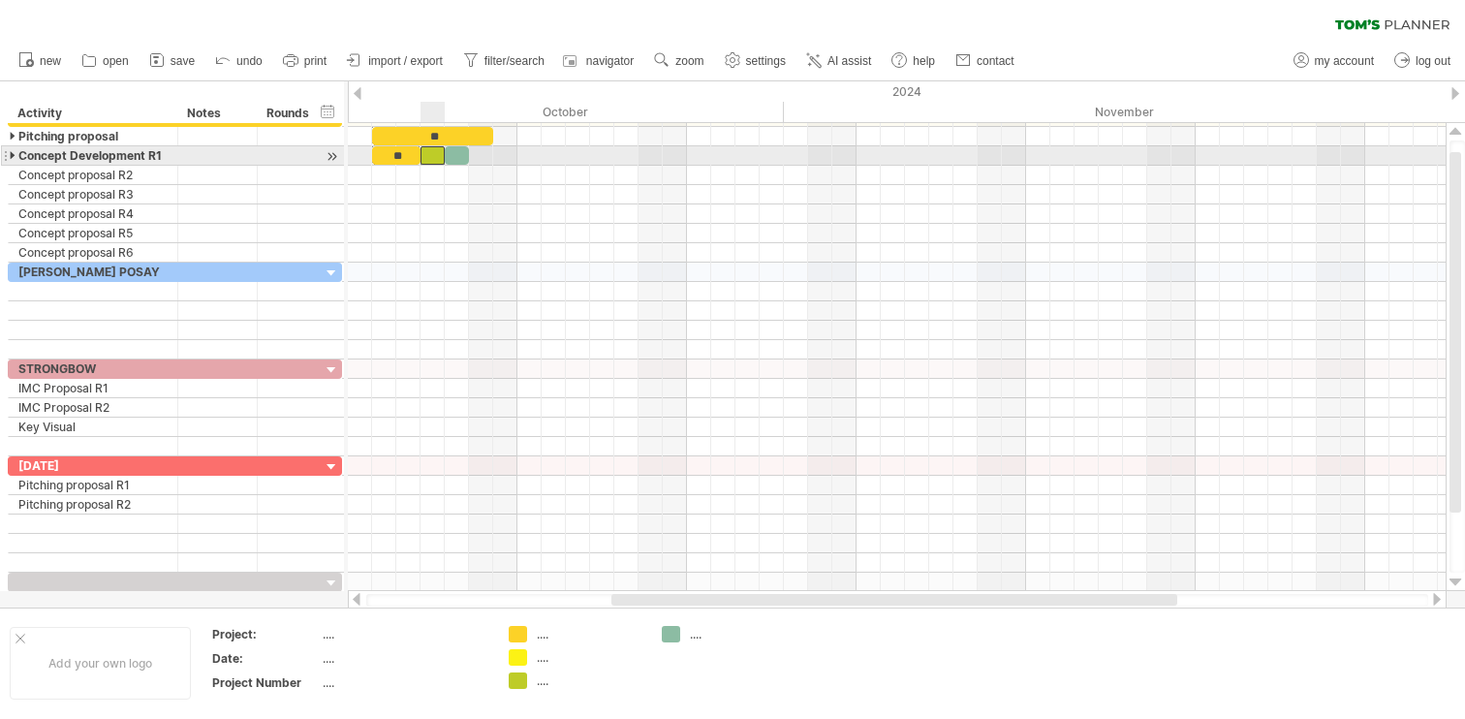
click at [431, 161] on div at bounding box center [432, 155] width 24 height 18
click at [415, 161] on div "**" at bounding box center [396, 155] width 48 height 18
click at [333, 154] on div at bounding box center [332, 156] width 18 height 20
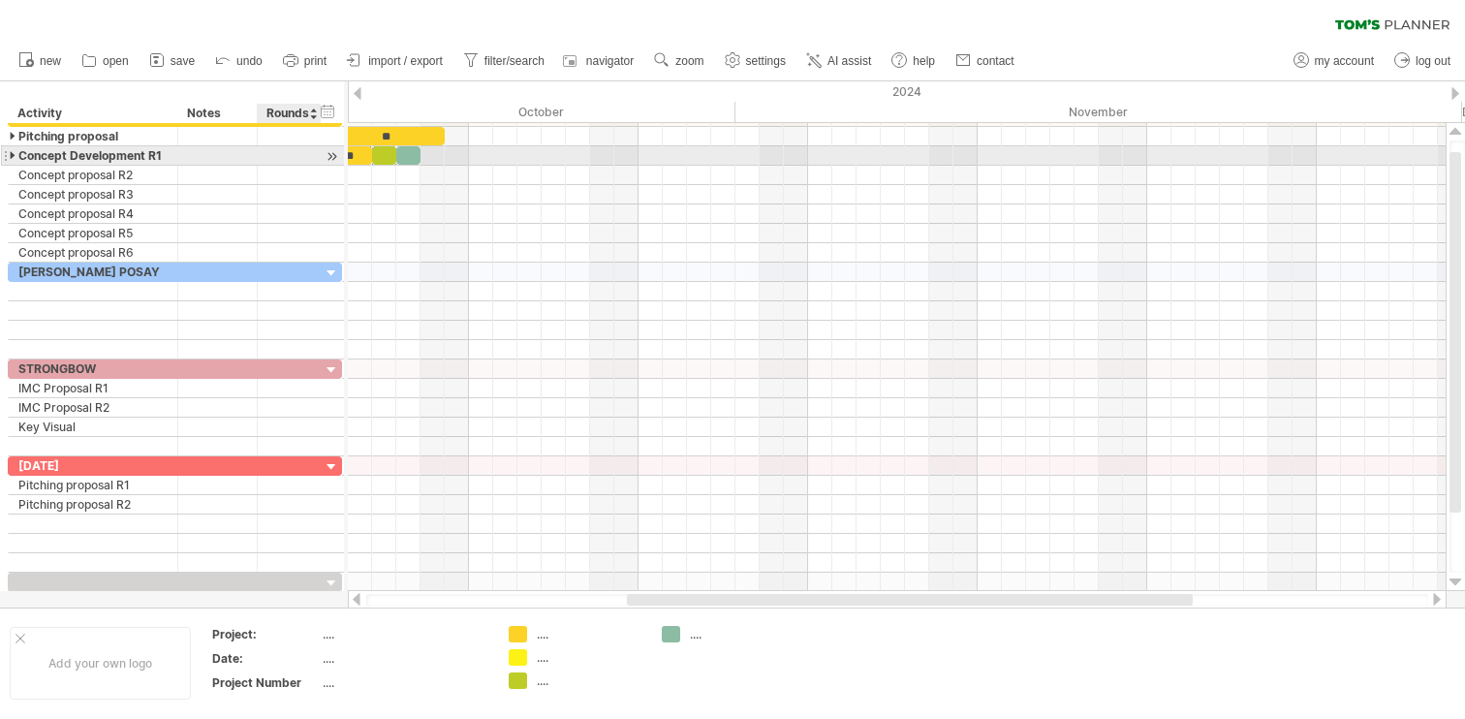
click at [333, 154] on div at bounding box center [332, 156] width 18 height 20
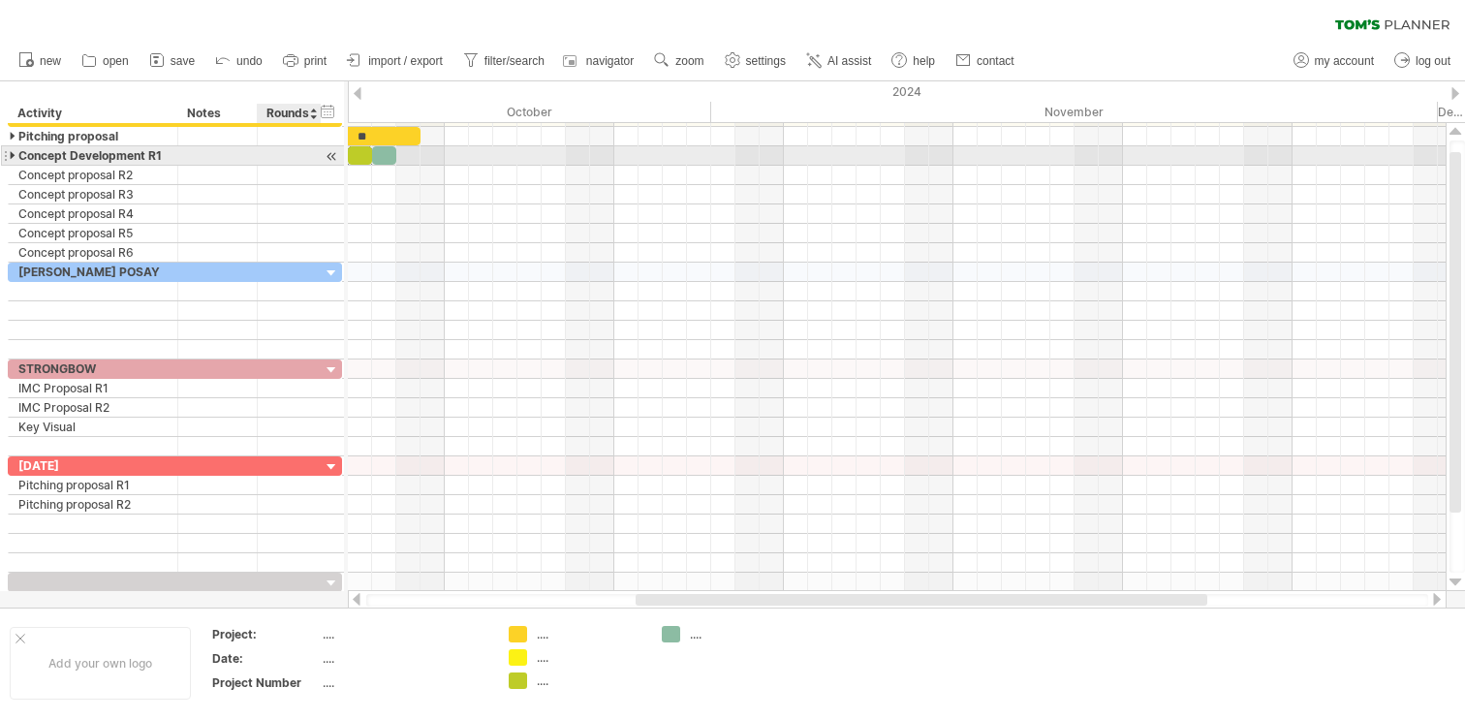
click at [330, 158] on div at bounding box center [332, 156] width 18 height 20
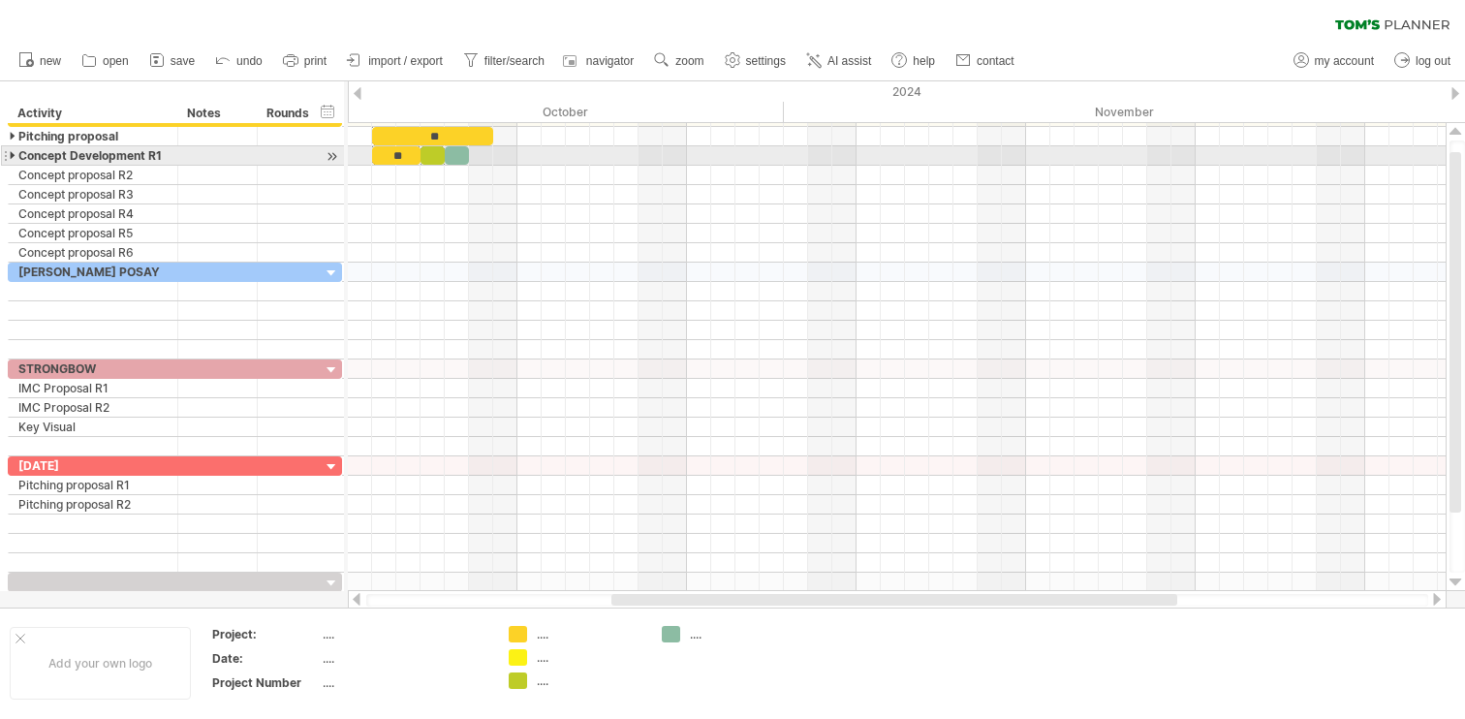
click at [13, 158] on div at bounding box center [14, 155] width 9 height 18
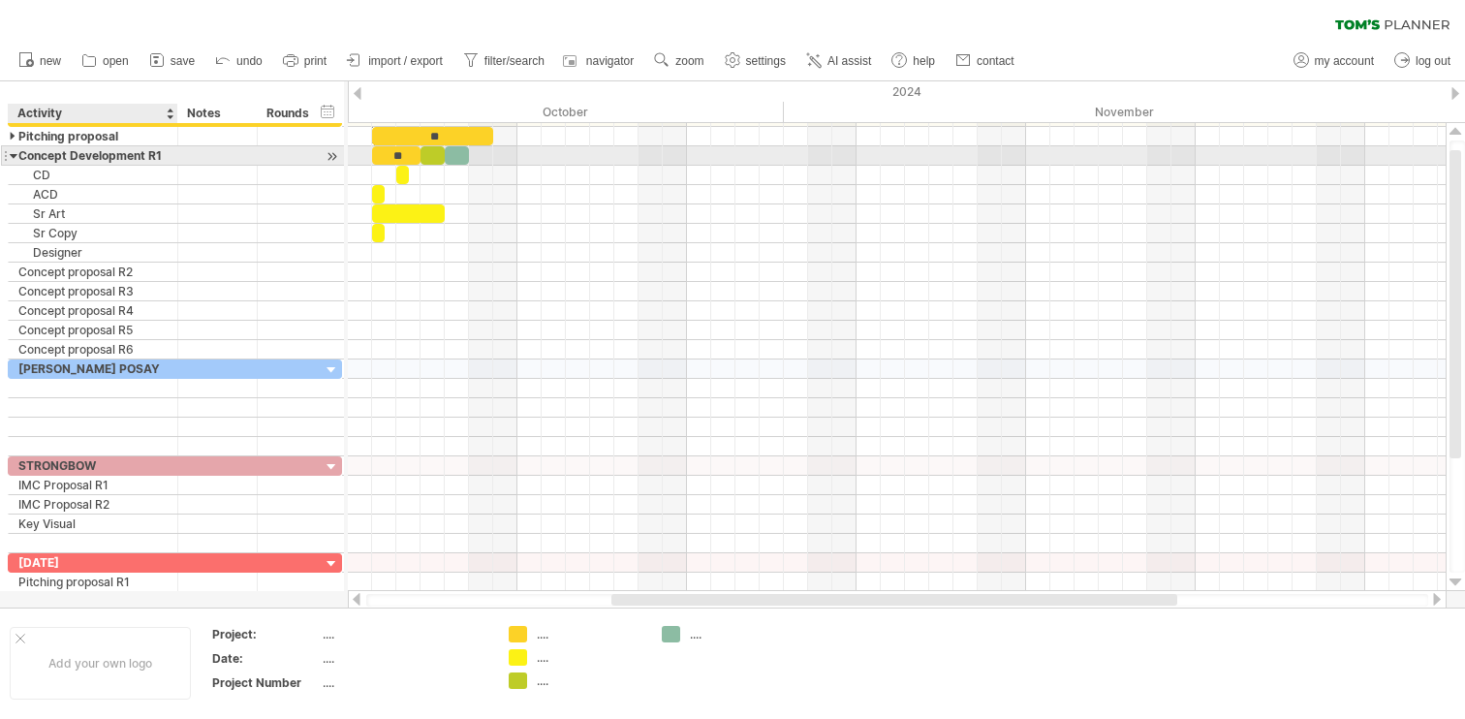
click at [15, 158] on div at bounding box center [14, 155] width 9 height 18
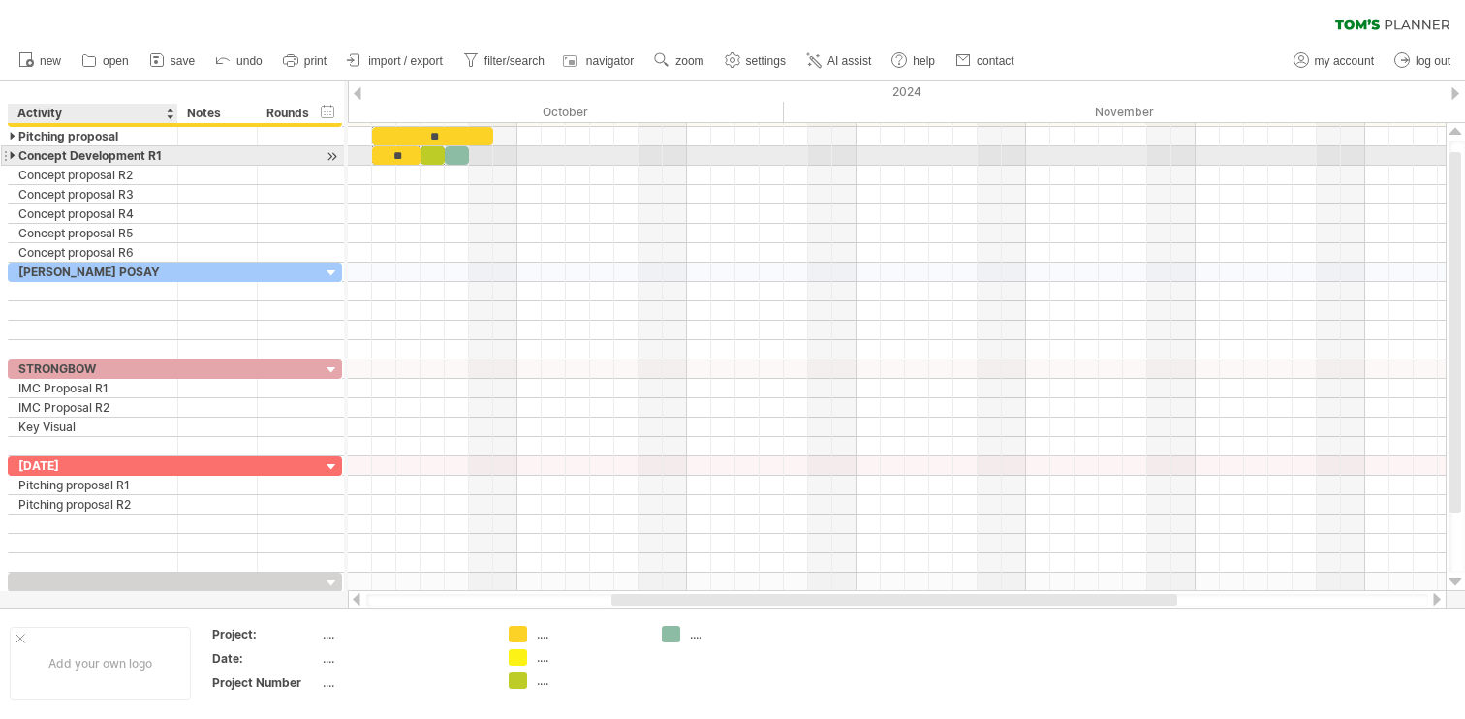
click at [15, 158] on div at bounding box center [14, 155] width 9 height 18
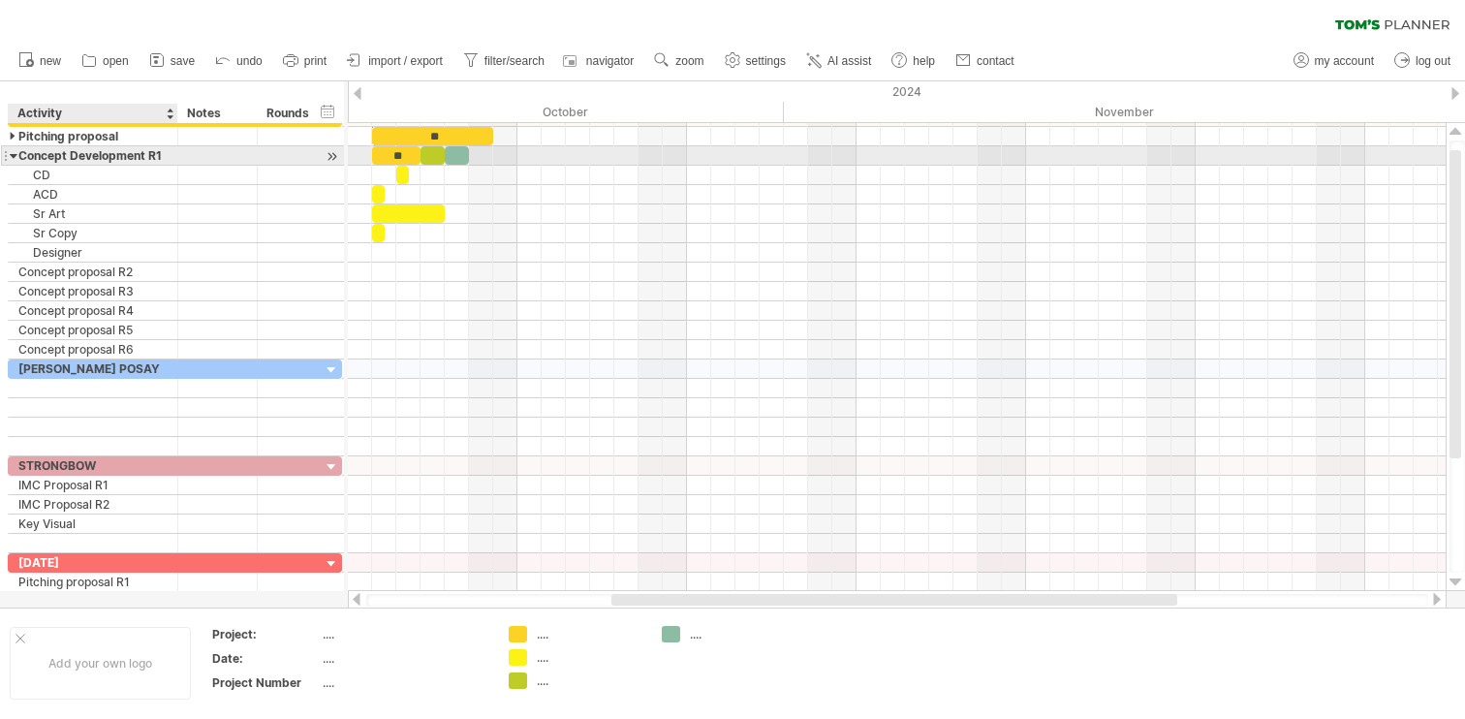
click at [15, 158] on div at bounding box center [14, 155] width 9 height 18
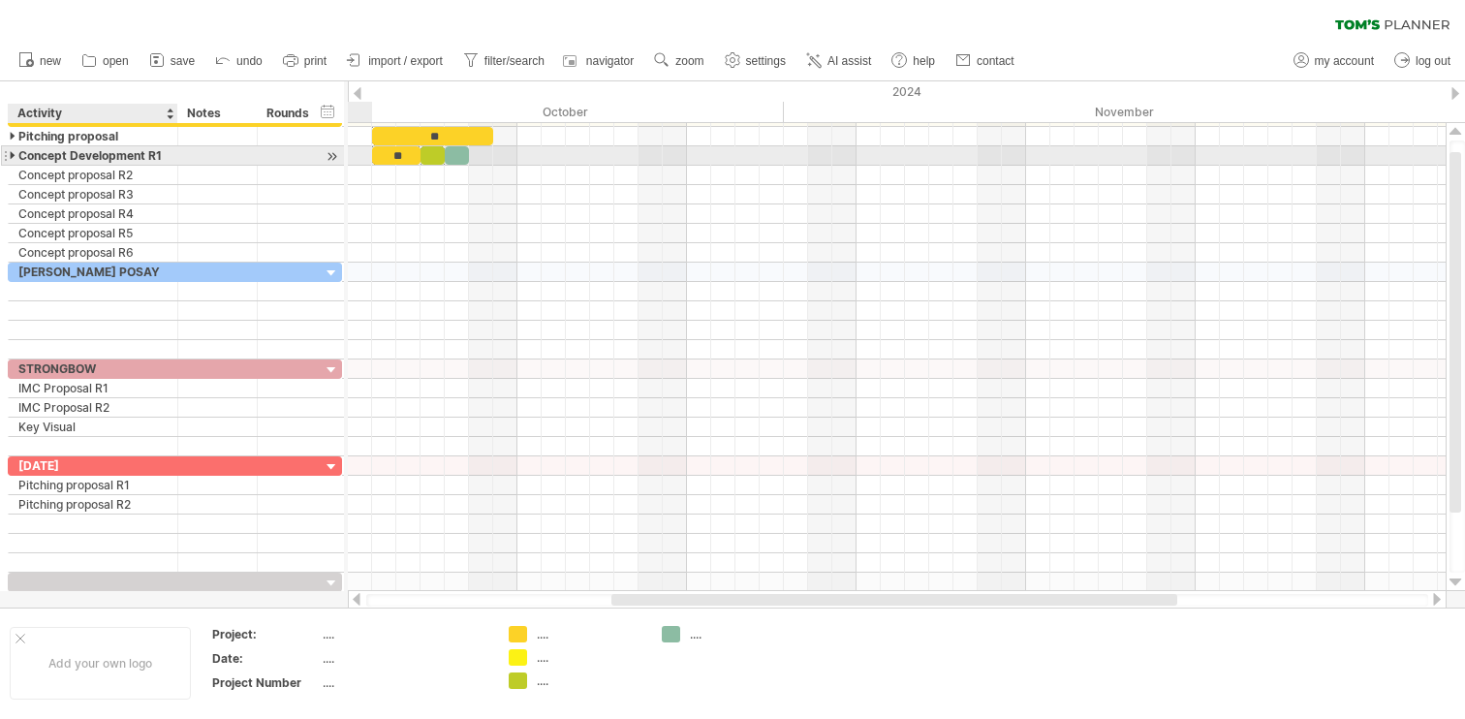
click at [16, 156] on div at bounding box center [14, 155] width 9 height 18
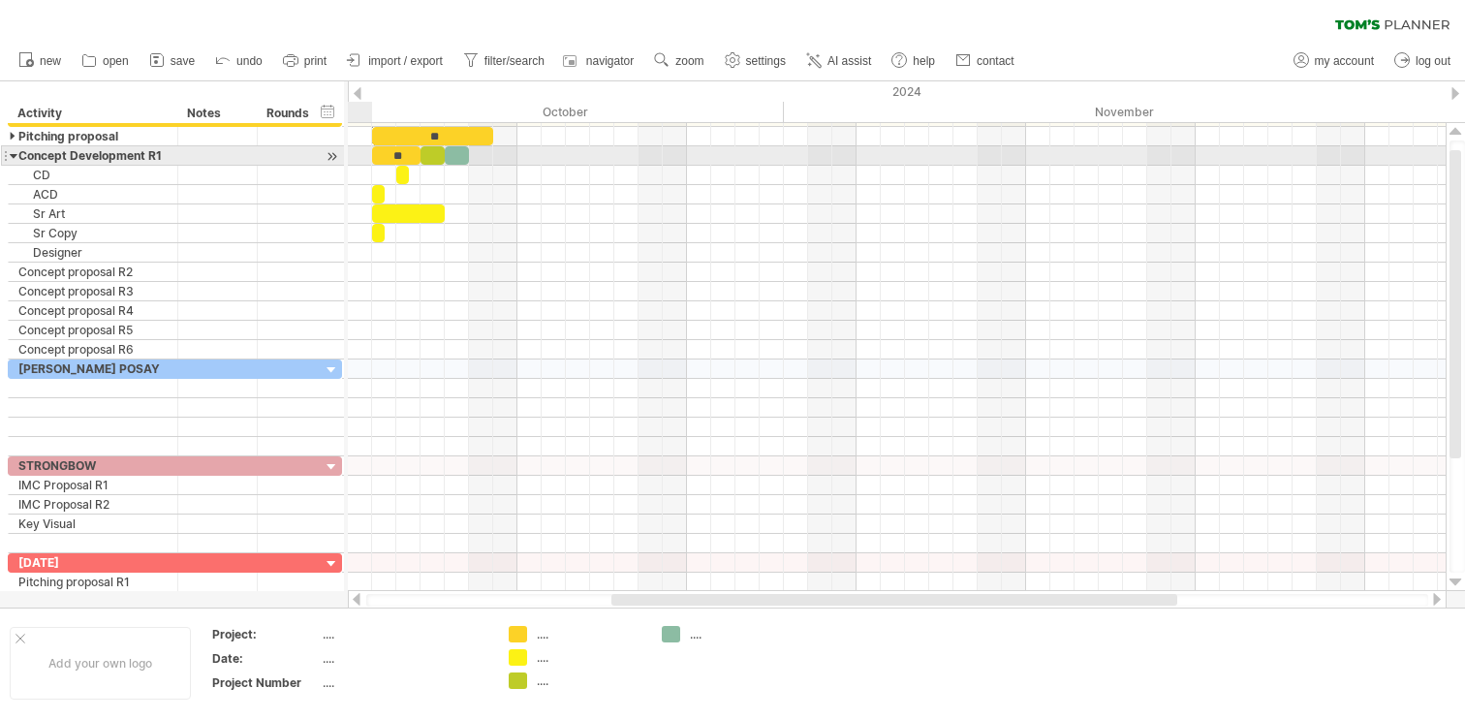
click at [12, 158] on div at bounding box center [14, 155] width 9 height 18
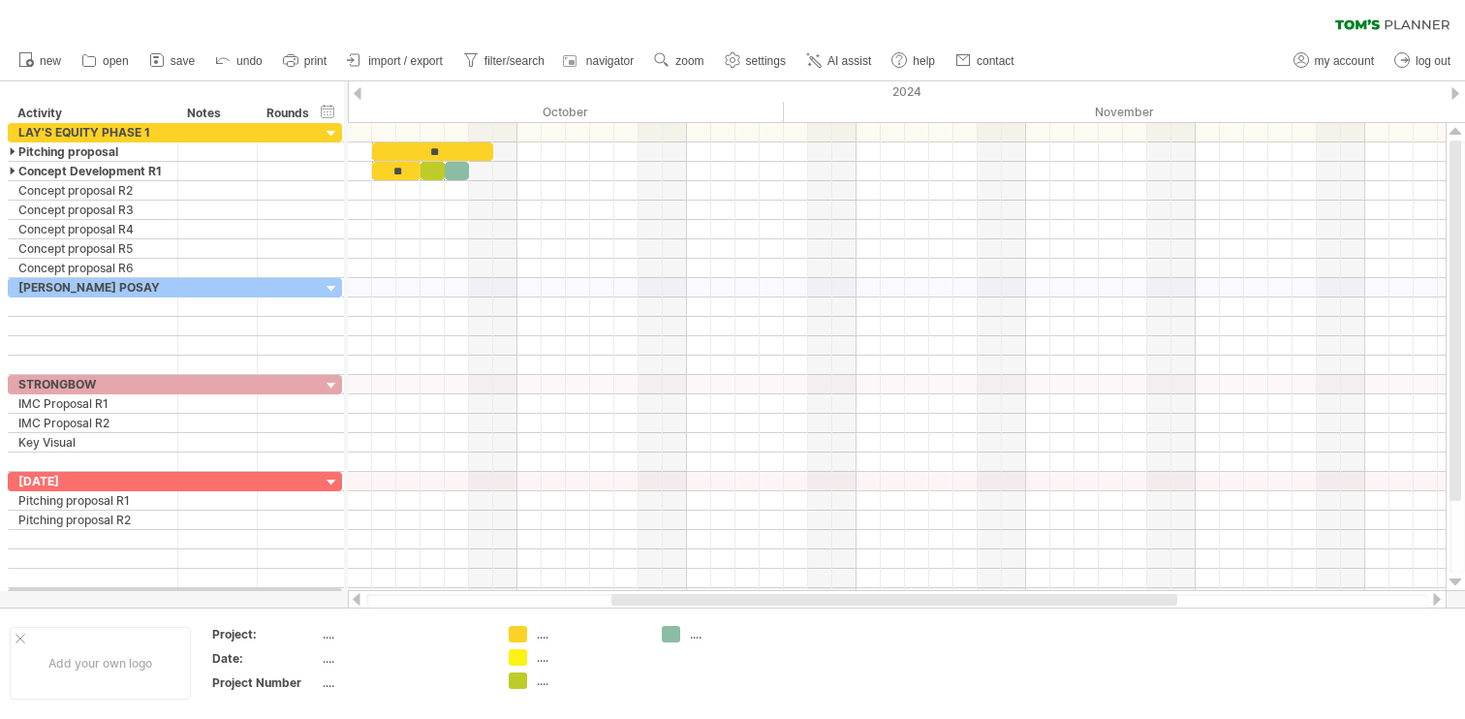
click at [389, 15] on div "clear filter reapply filter" at bounding box center [732, 20] width 1465 height 41
click at [415, 60] on span "import / export" at bounding box center [405, 61] width 75 height 14
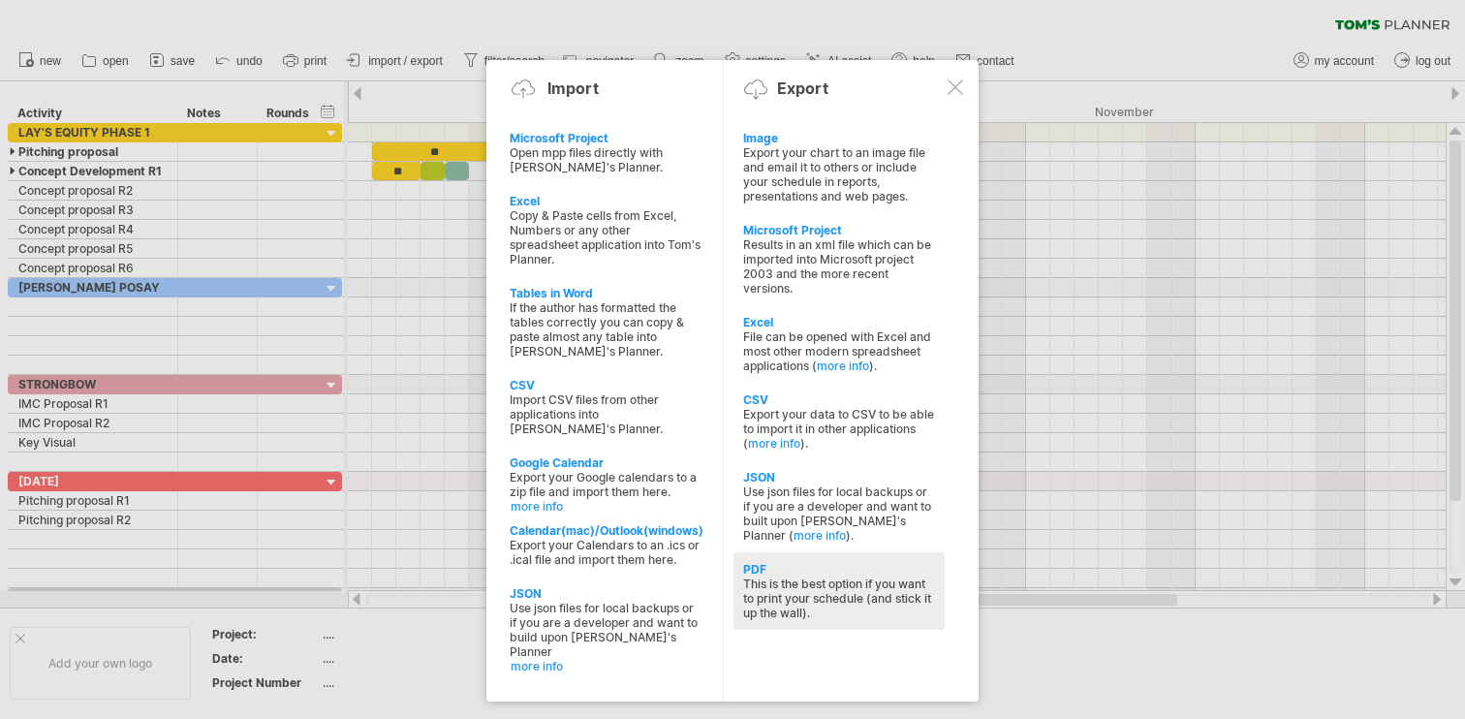
click at [777, 576] on div "This is the best option if you want to print your schedule (and stick it up the…" at bounding box center [839, 598] width 192 height 44
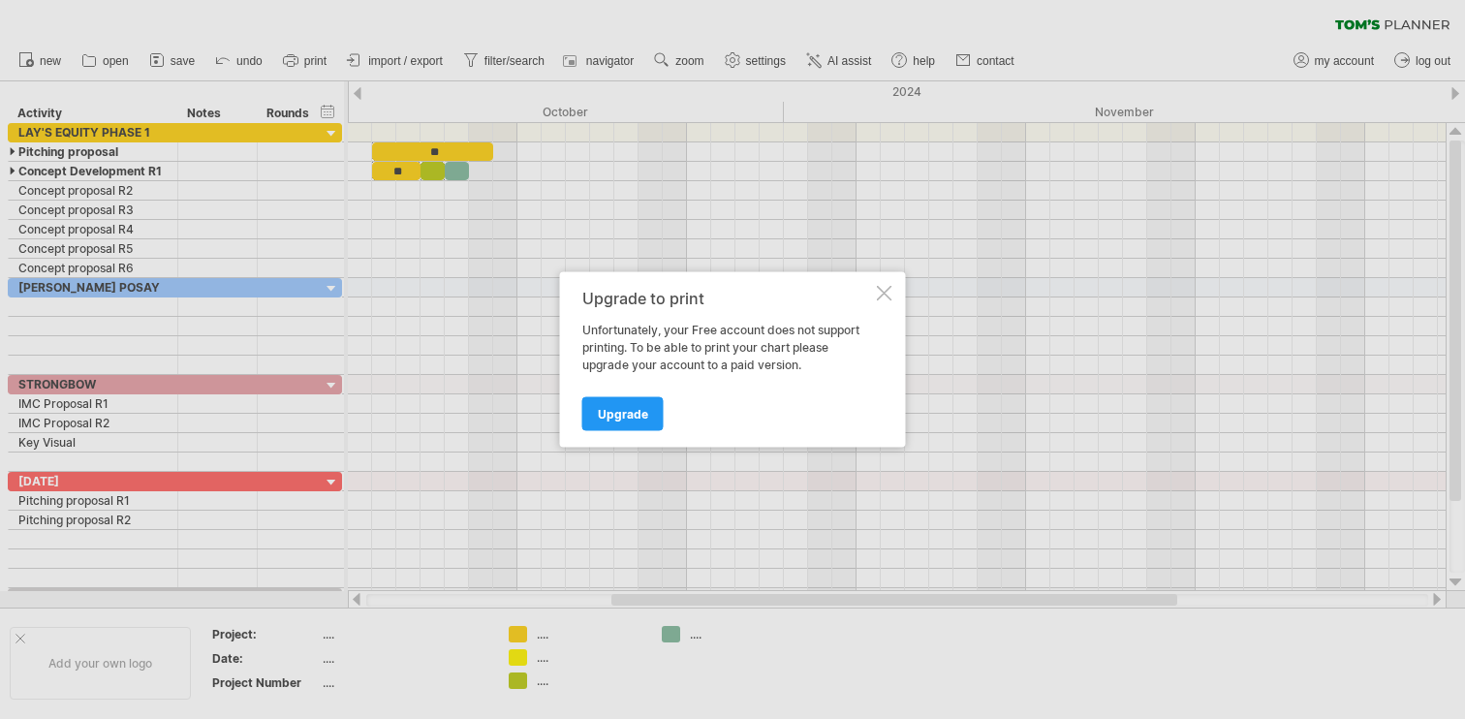
click at [884, 296] on div at bounding box center [885, 294] width 16 height 16
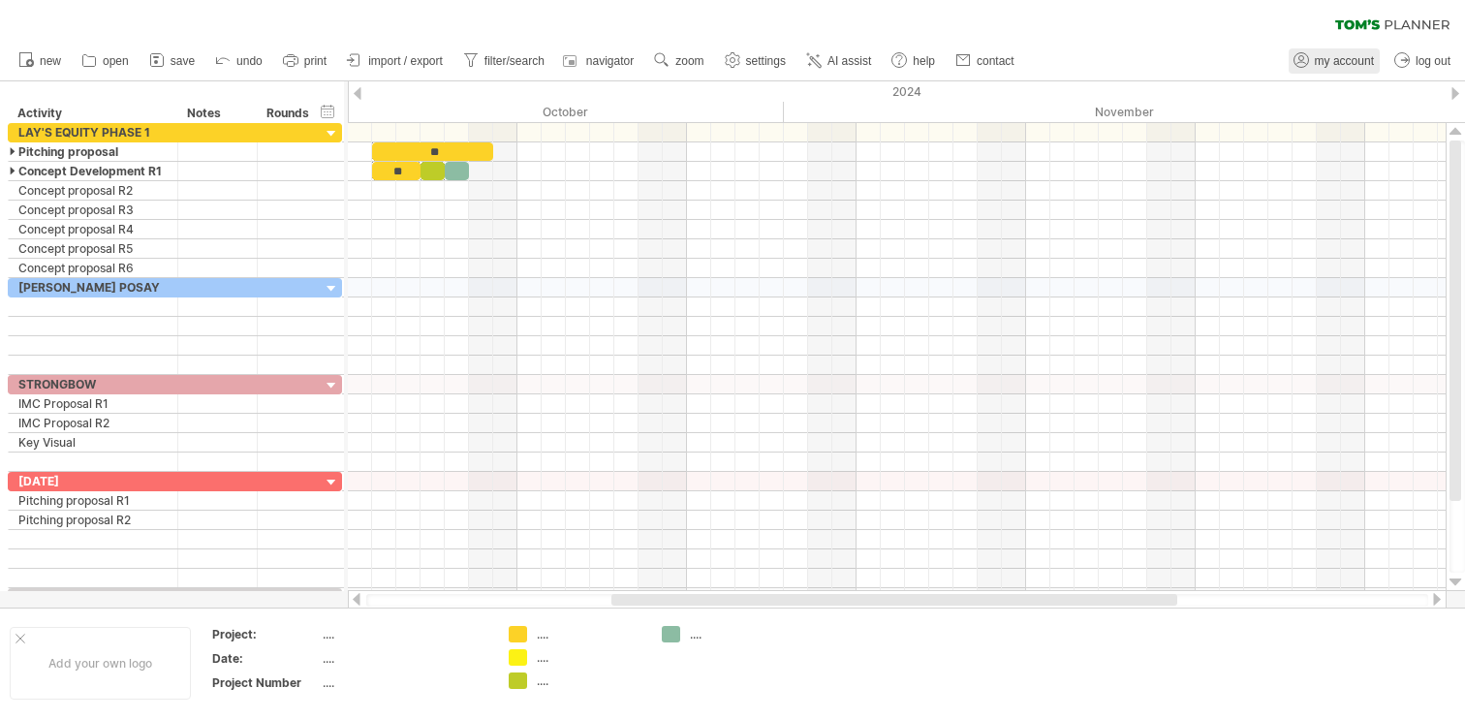
click at [1342, 65] on span "my account" at bounding box center [1344, 61] width 59 height 14
type input "**********"
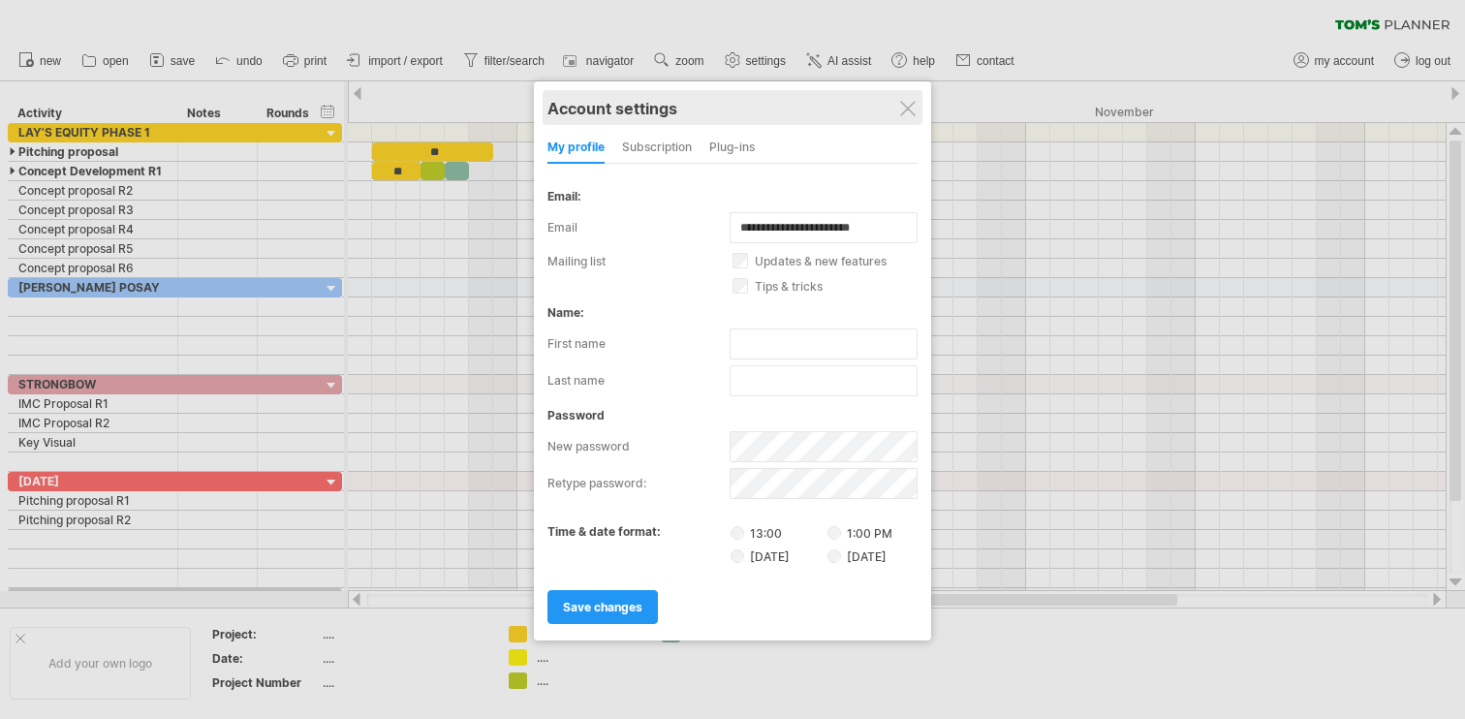
click at [896, 115] on div "Account settings" at bounding box center [732, 107] width 370 height 35
click at [907, 114] on div at bounding box center [908, 109] width 16 height 16
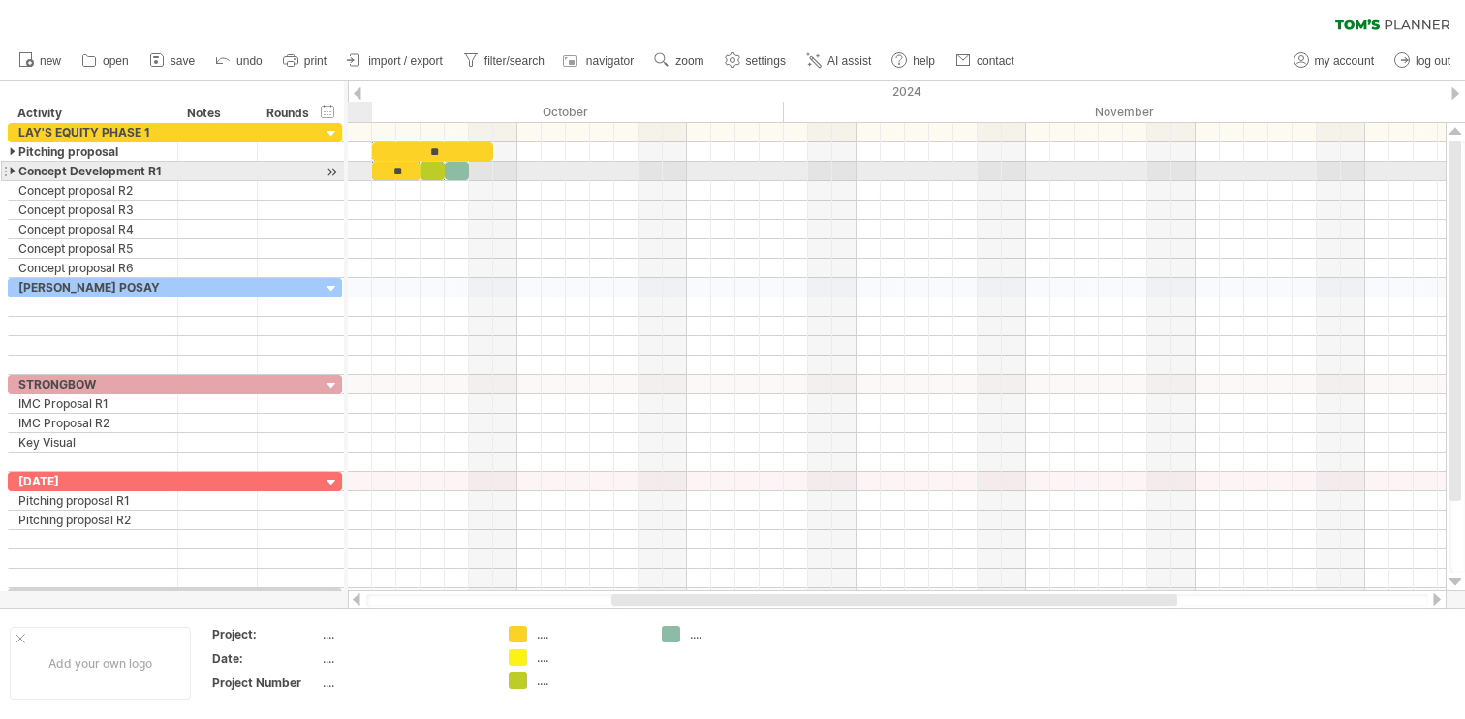
click at [11, 171] on div at bounding box center [14, 171] width 9 height 18
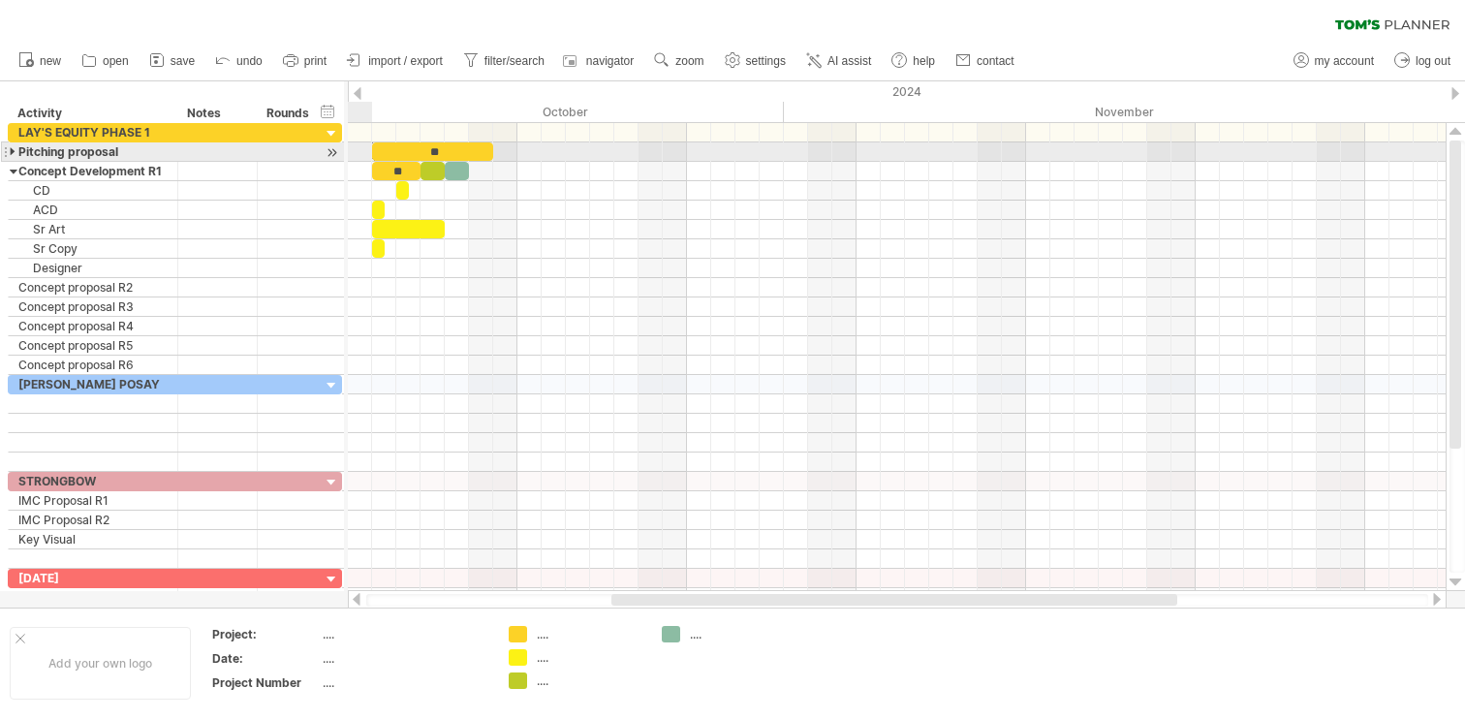
click at [13, 149] on div at bounding box center [14, 151] width 9 height 18
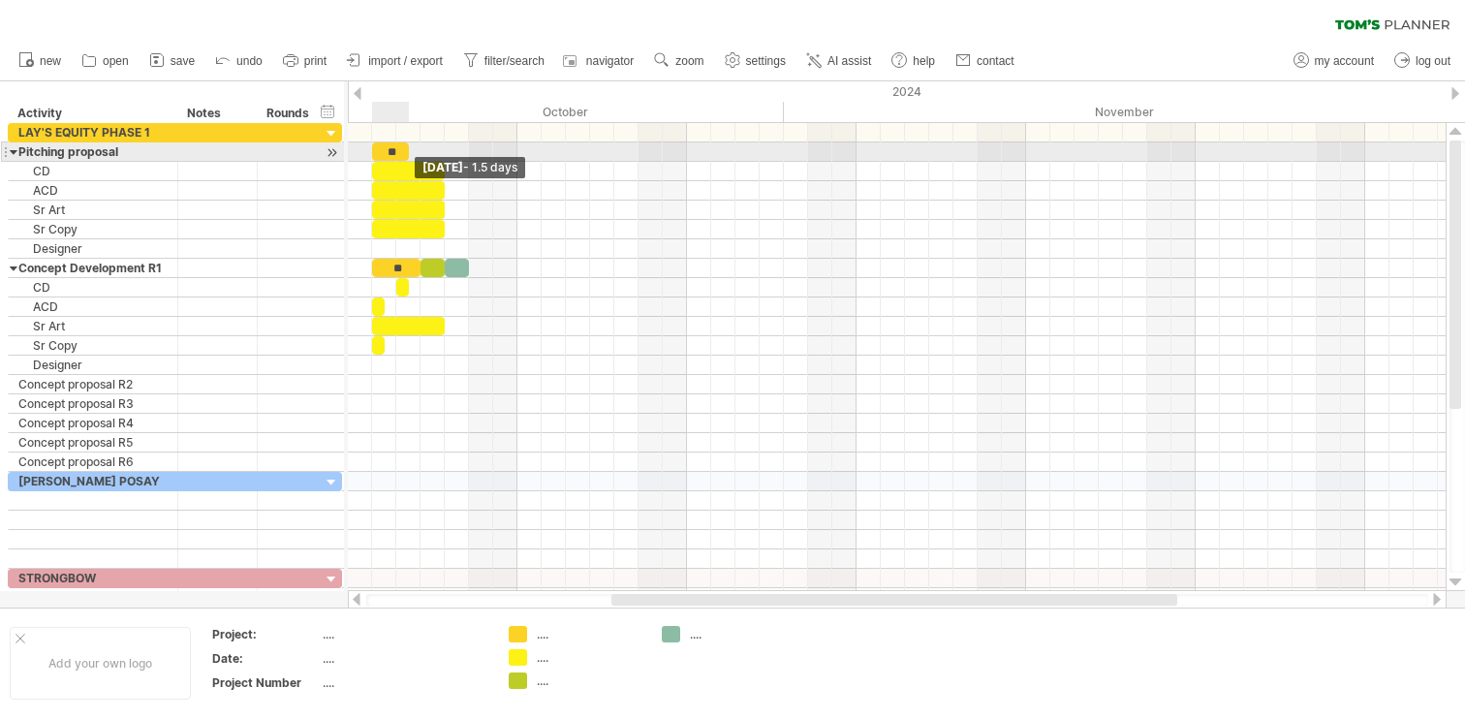
drag, startPoint x: 490, startPoint y: 155, endPoint x: 408, endPoint y: 155, distance: 82.3
click at [408, 155] on span at bounding box center [409, 151] width 8 height 18
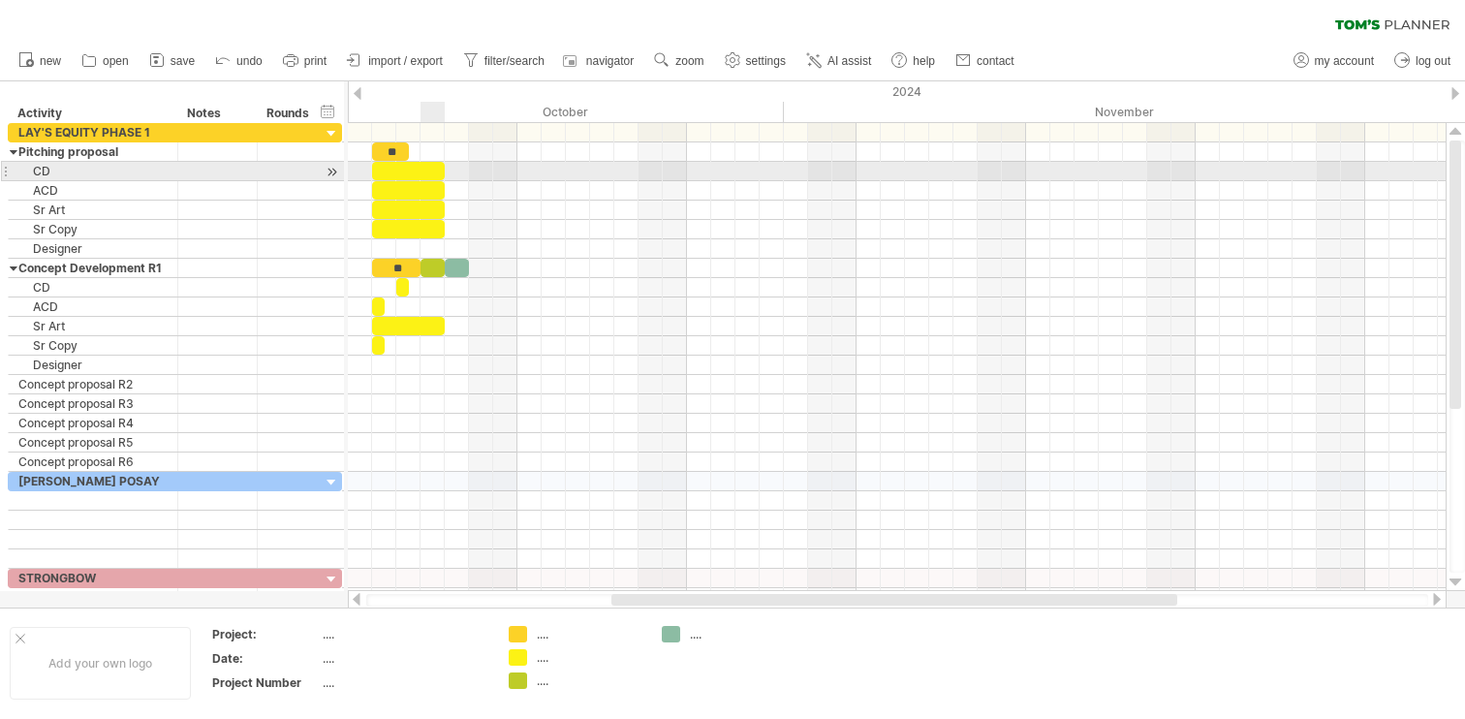
click at [434, 171] on div at bounding box center [408, 171] width 73 height 18
drag, startPoint x: 443, startPoint y: 171, endPoint x: 389, endPoint y: 170, distance: 53.3
click at [389, 170] on div at bounding box center [384, 171] width 24 height 18
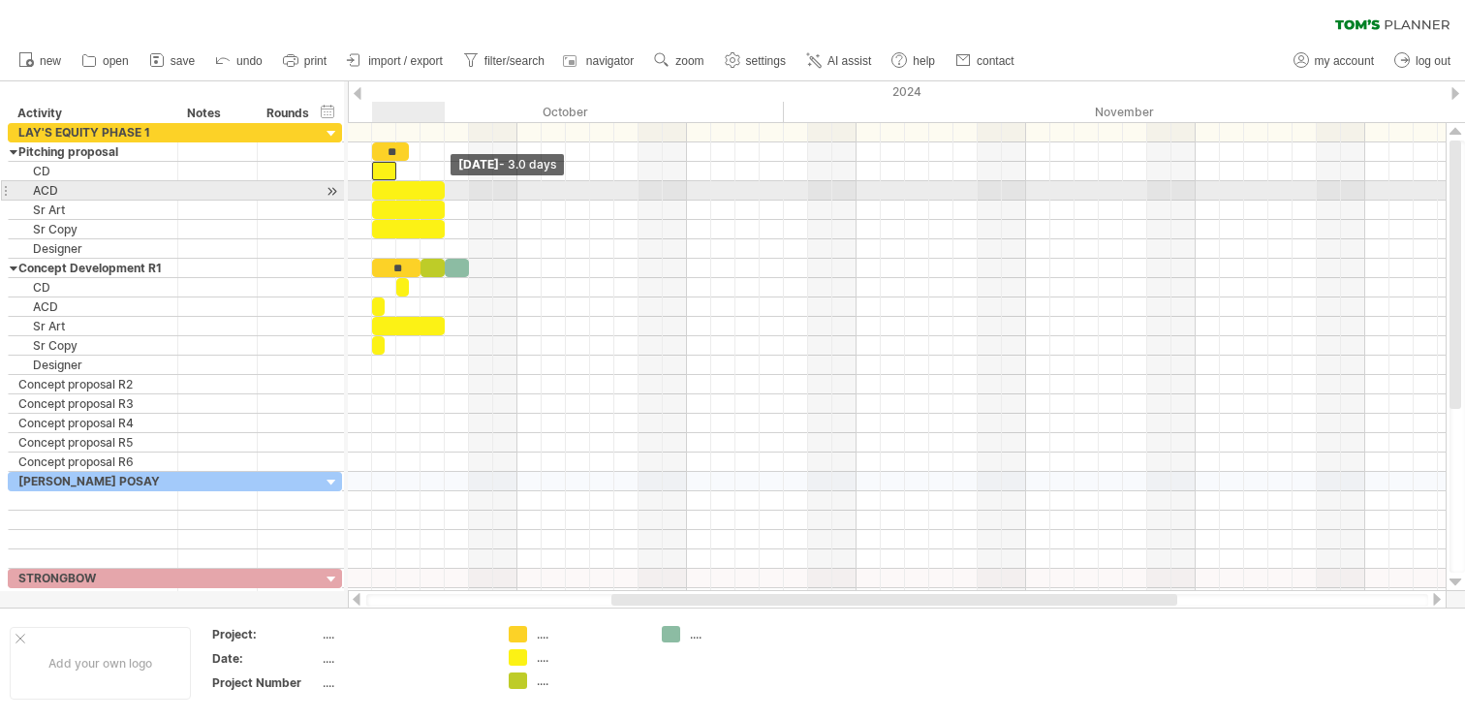
click at [443, 190] on span at bounding box center [445, 190] width 8 height 18
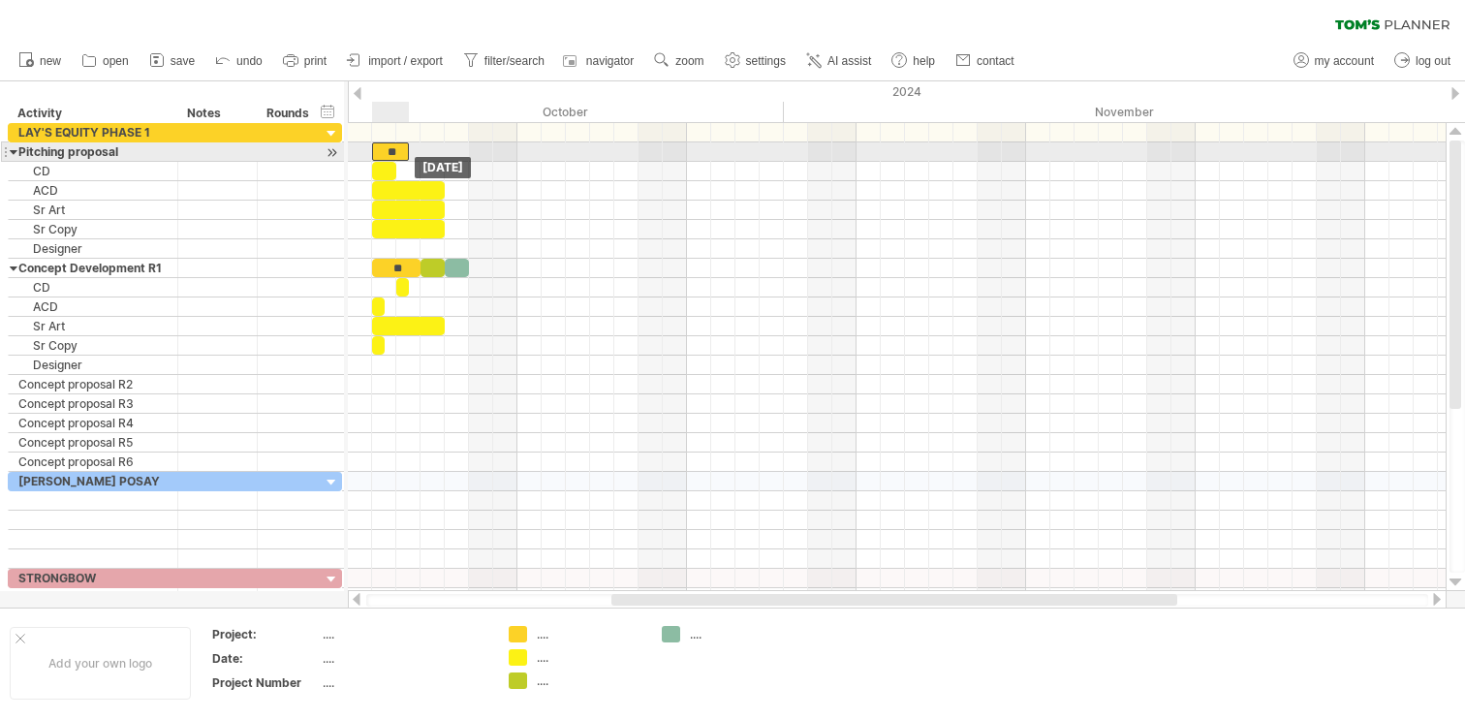
click at [402, 152] on div "**" at bounding box center [390, 151] width 37 height 18
drag, startPoint x: 405, startPoint y: 152, endPoint x: 419, endPoint y: 152, distance: 14.5
click at [419, 152] on span at bounding box center [421, 151] width 8 height 18
